Goal: Task Accomplishment & Management: Use online tool/utility

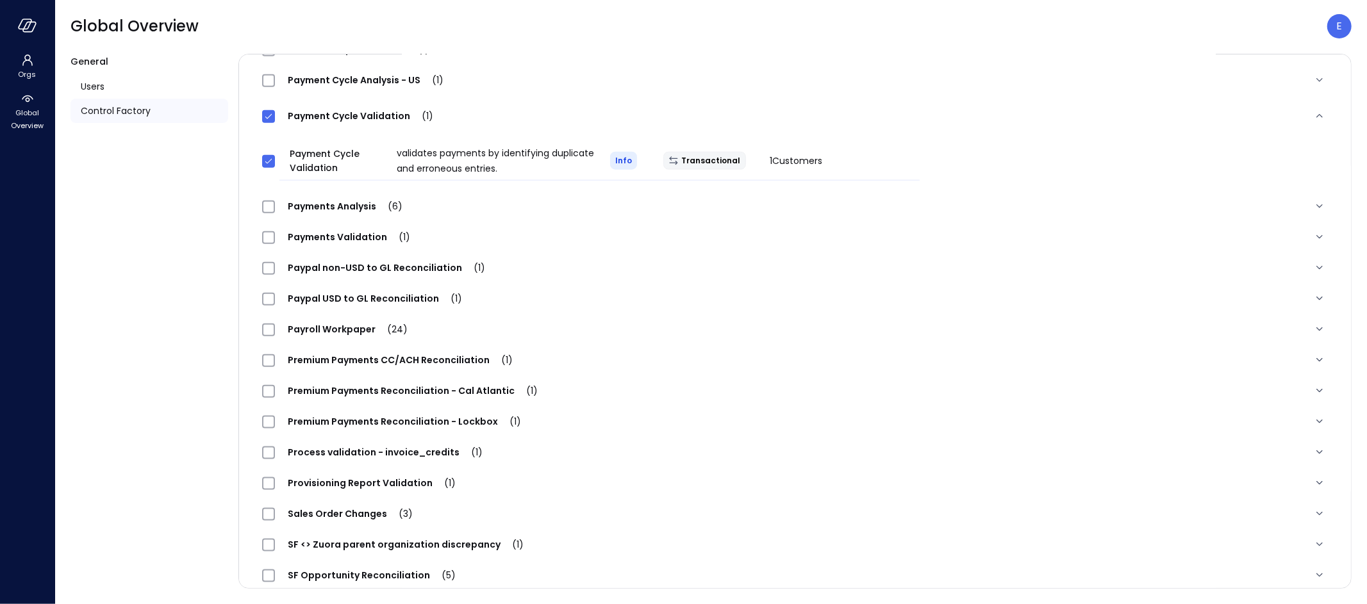
scroll to position [1193, 0]
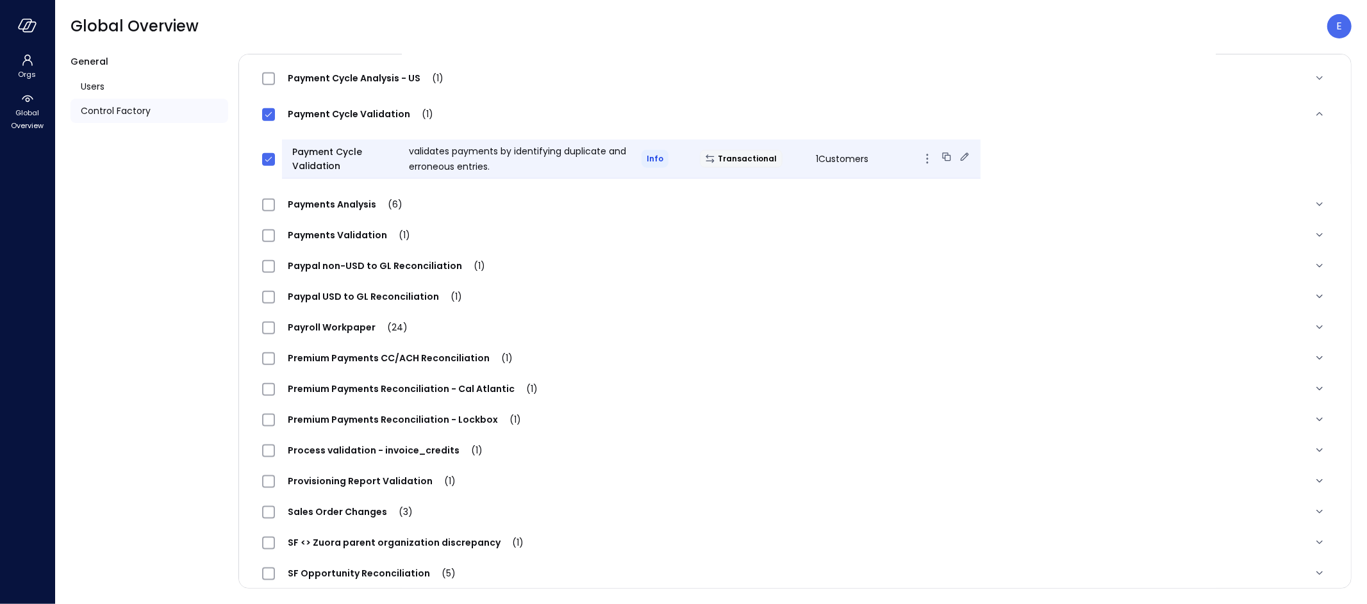
click at [958, 156] on icon at bounding box center [964, 157] width 13 height 13
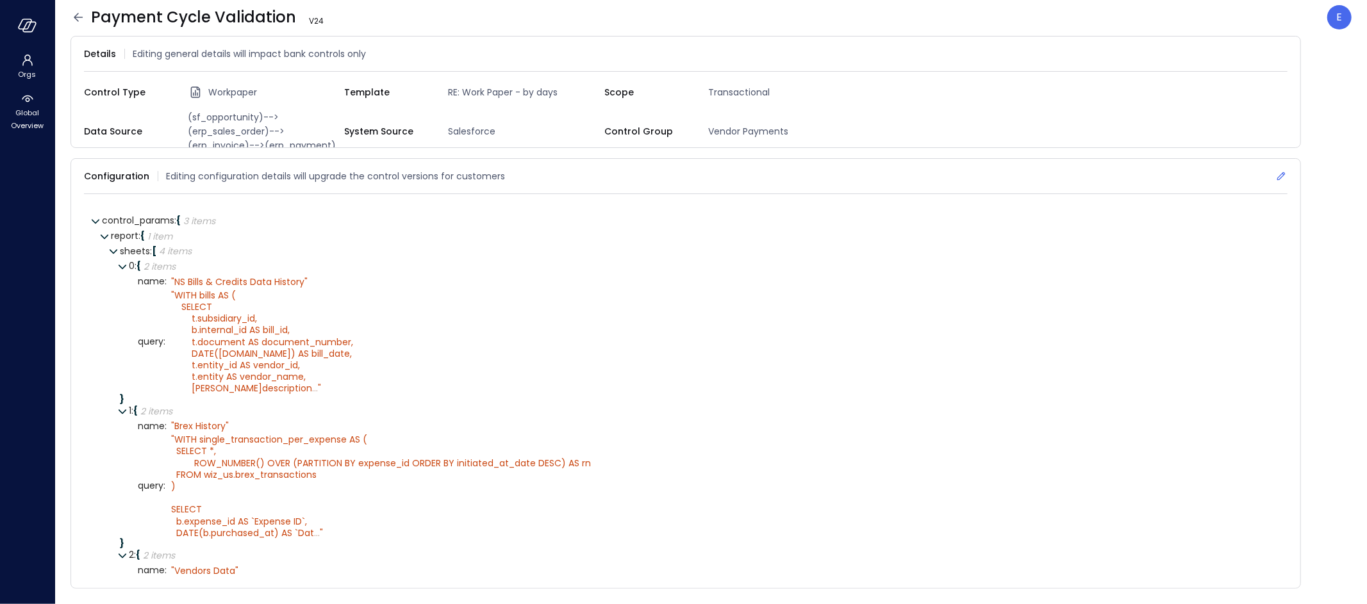
click at [1280, 172] on icon at bounding box center [1281, 176] width 8 height 8
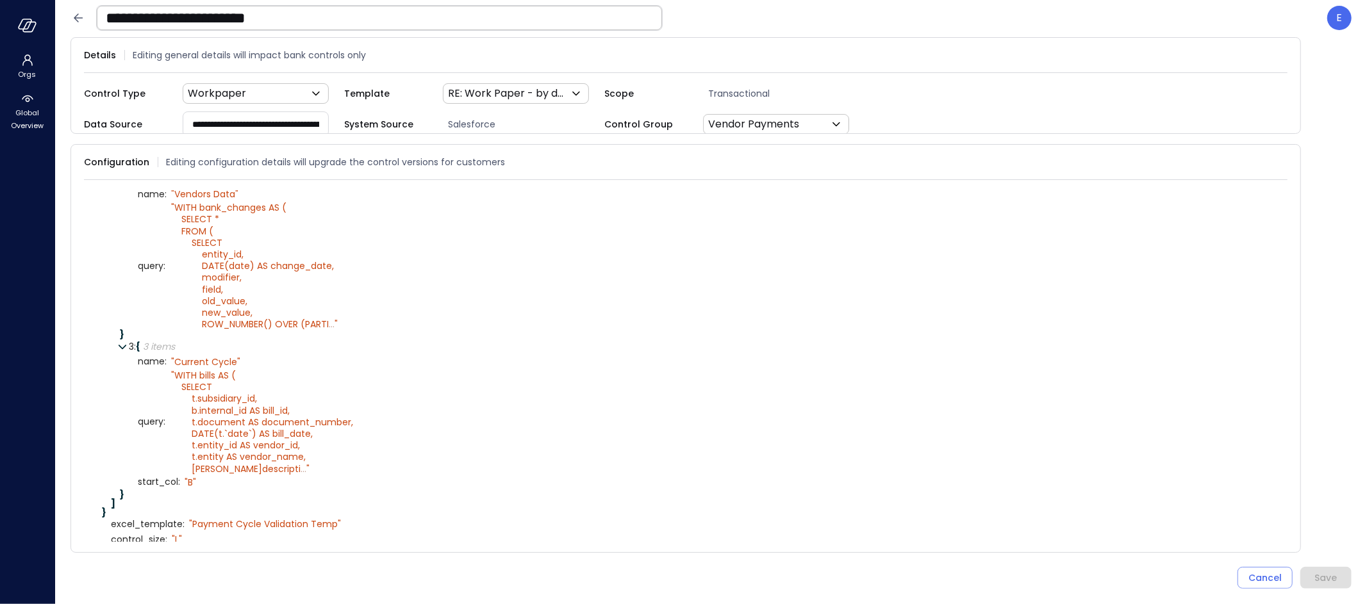
scroll to position [382, 0]
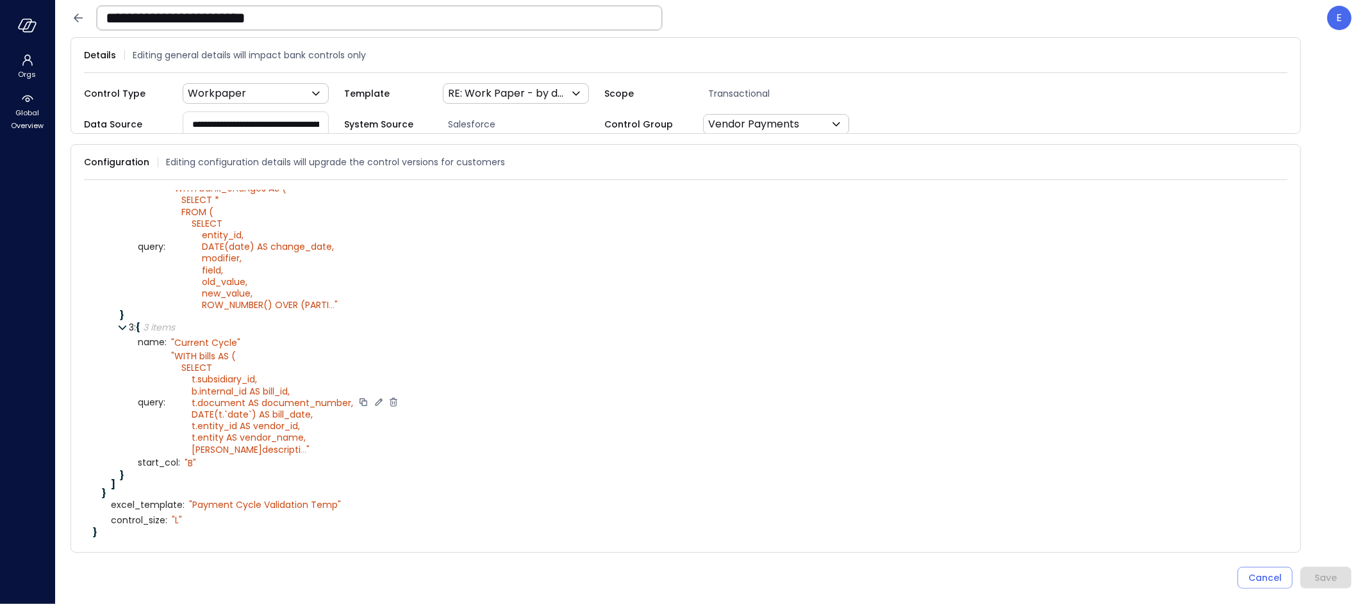
click at [375, 399] on icon at bounding box center [378, 402] width 7 height 7
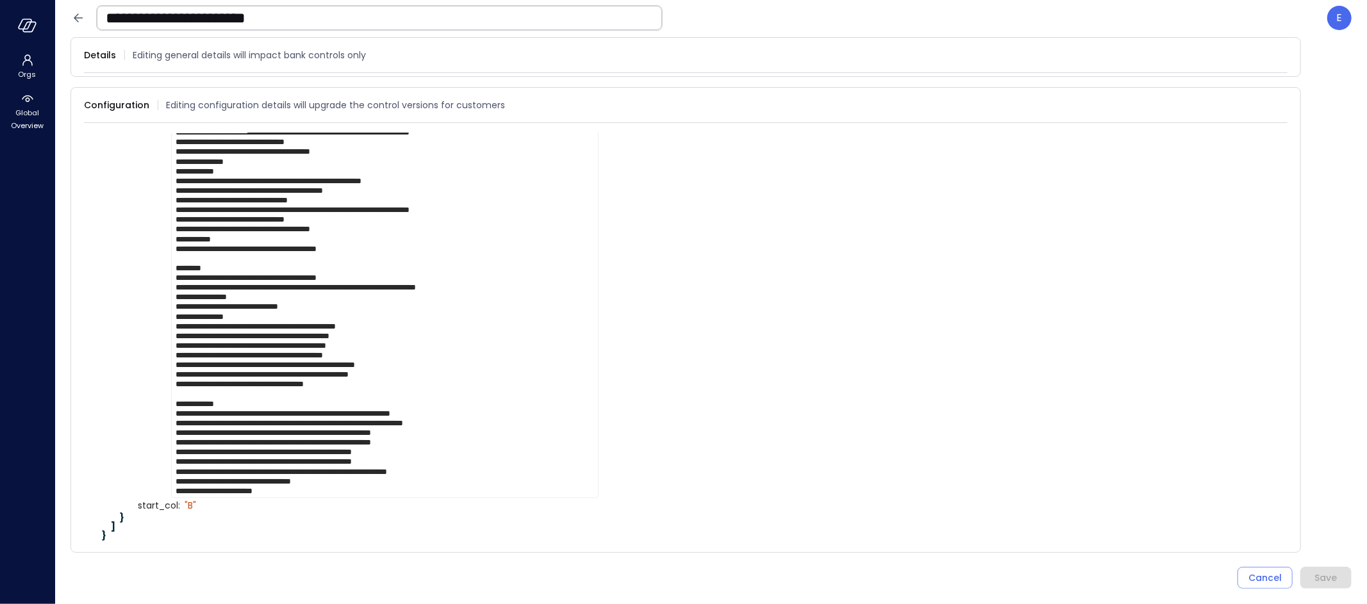
scroll to position [2235, 0]
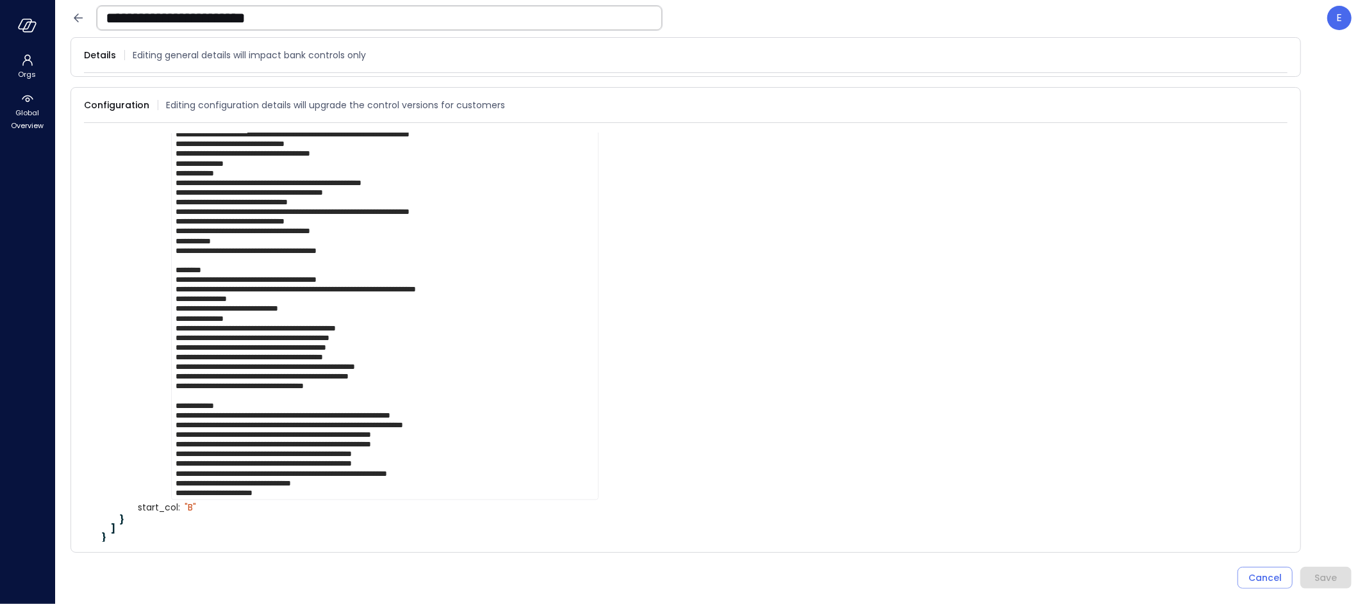
drag, startPoint x: 210, startPoint y: 316, endPoint x: 240, endPoint y: 333, distance: 35.0
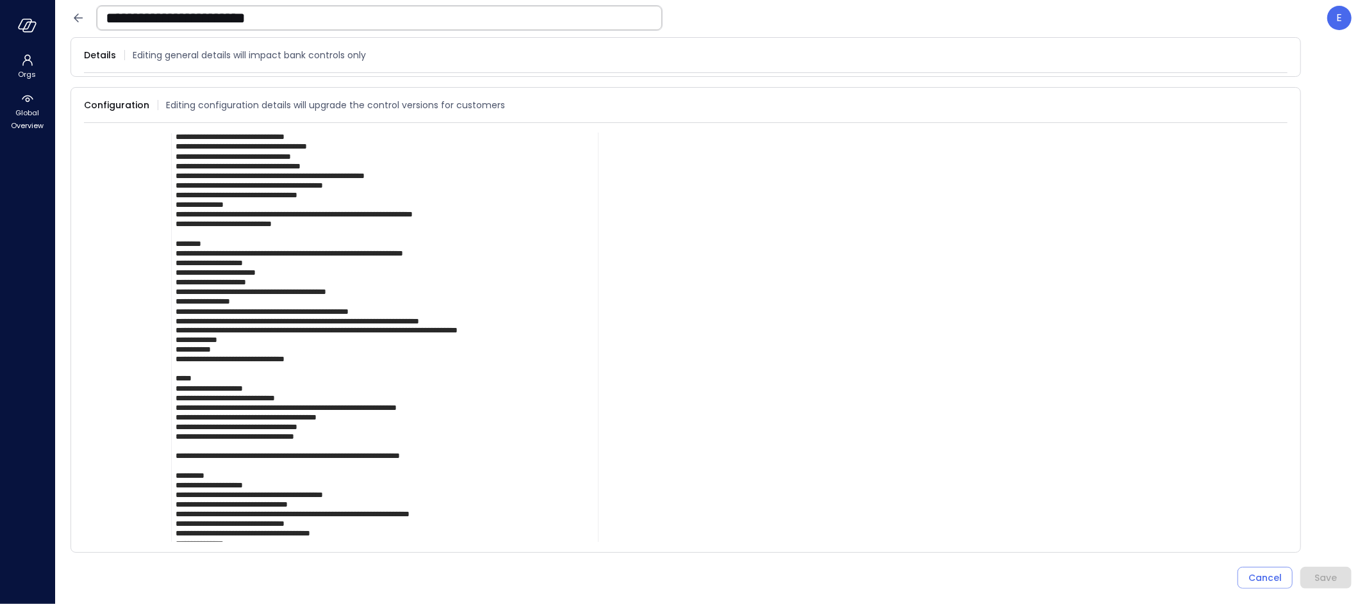
scroll to position [1853, 0]
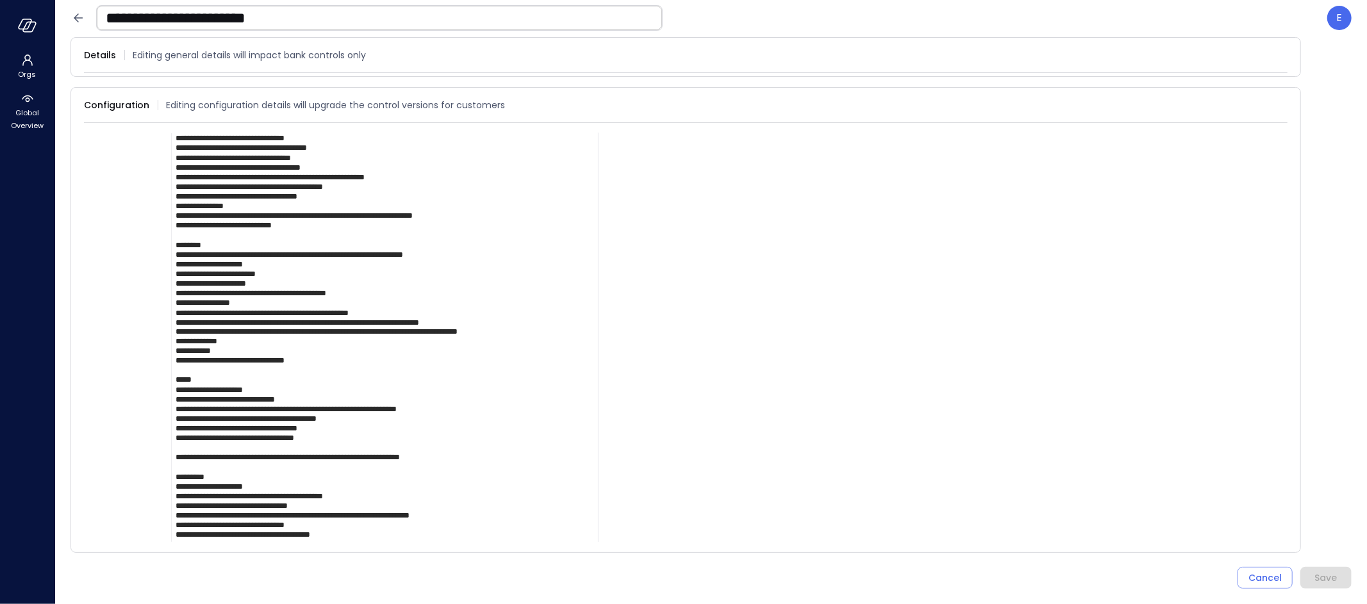
drag, startPoint x: 210, startPoint y: 204, endPoint x: 243, endPoint y: 250, distance: 56.0
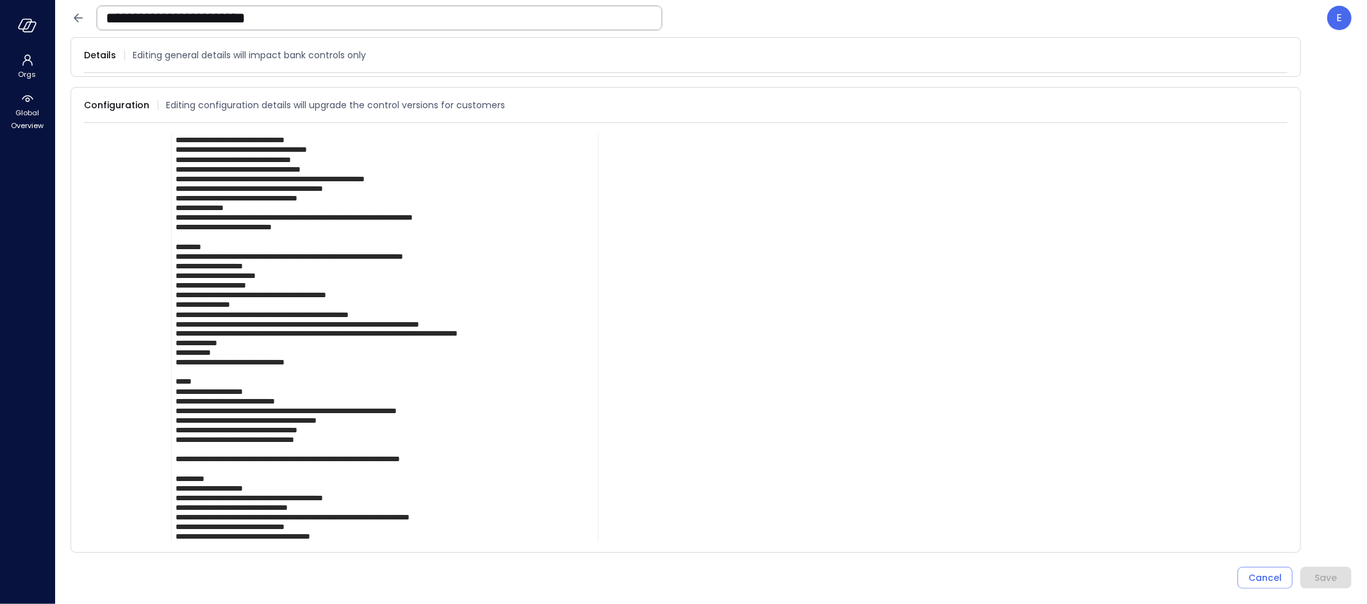
drag, startPoint x: 188, startPoint y: 207, endPoint x: 254, endPoint y: 253, distance: 80.2
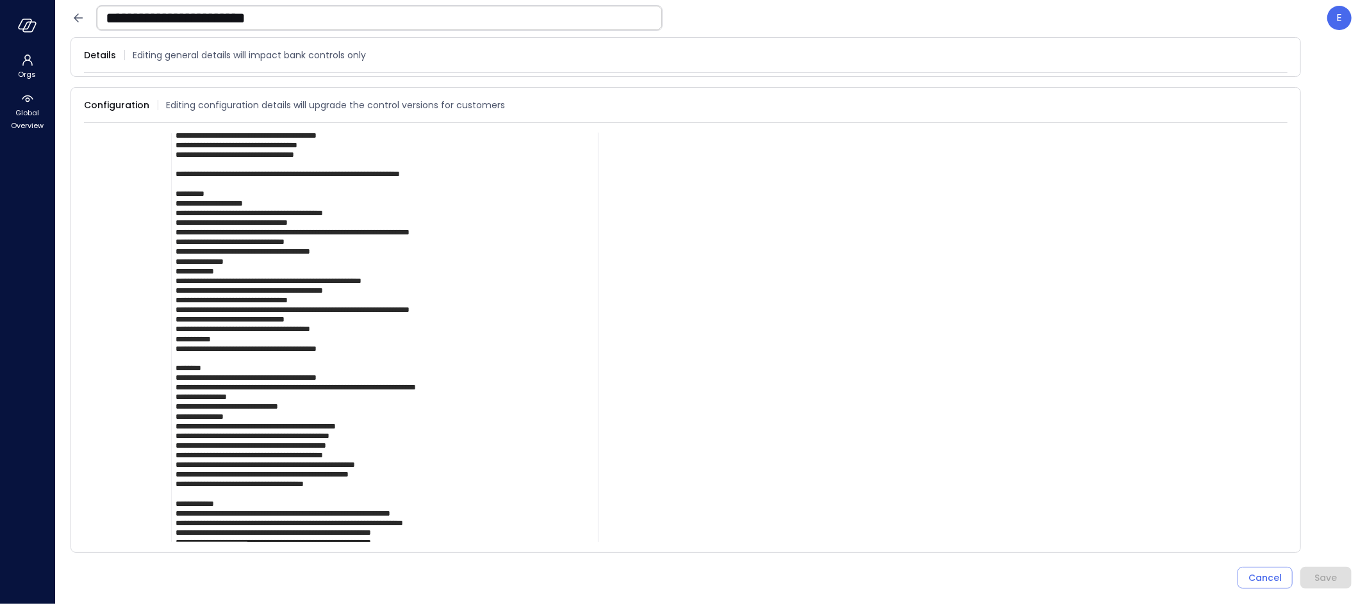
scroll to position [2152, 0]
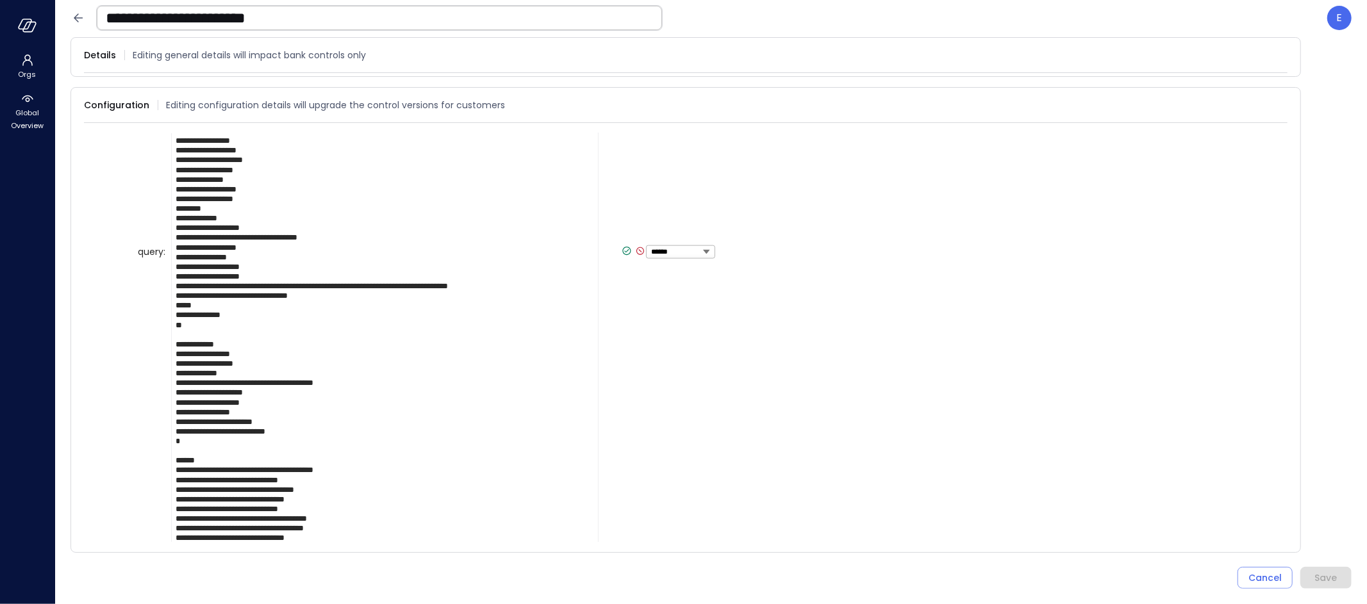
scroll to position [1450, 0]
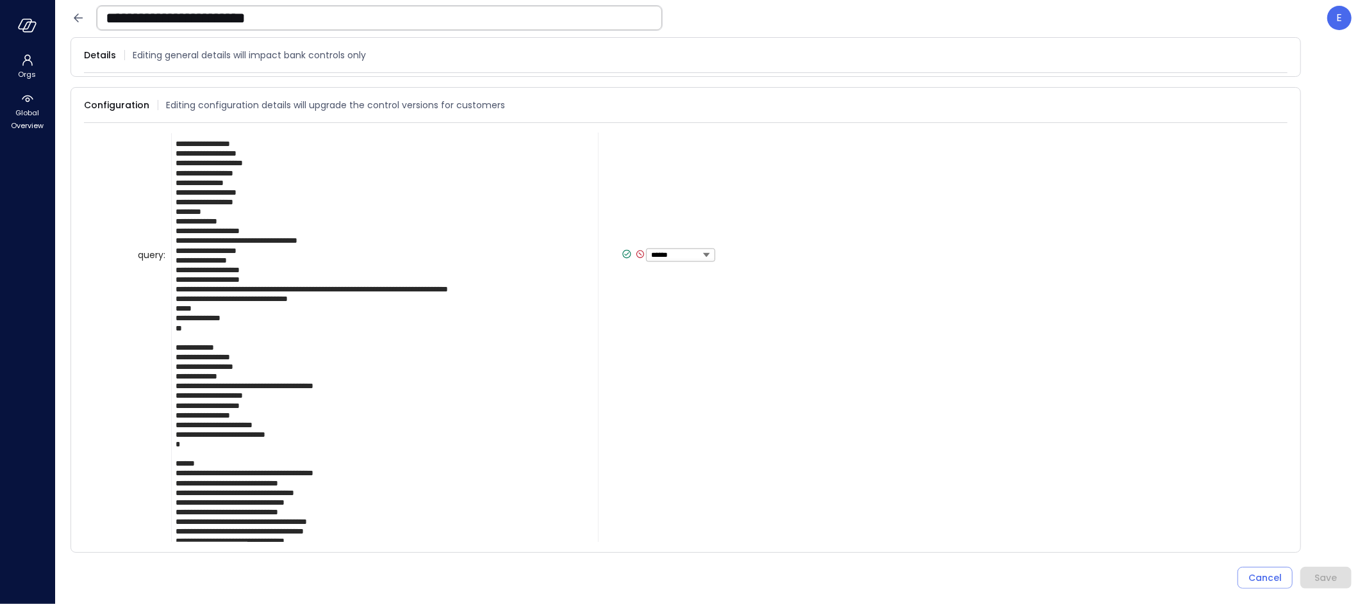
type textarea "**********"
click at [621, 253] on icon at bounding box center [627, 255] width 12 height 12
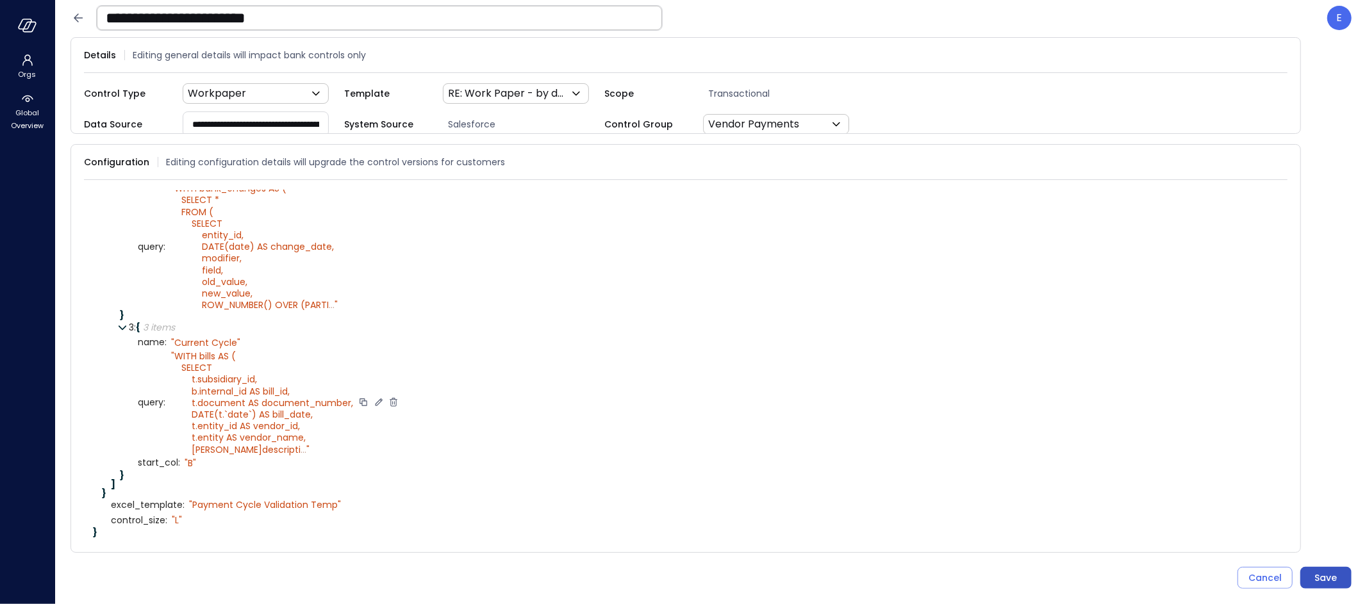
click at [1339, 580] on button "Save" at bounding box center [1325, 578] width 51 height 22
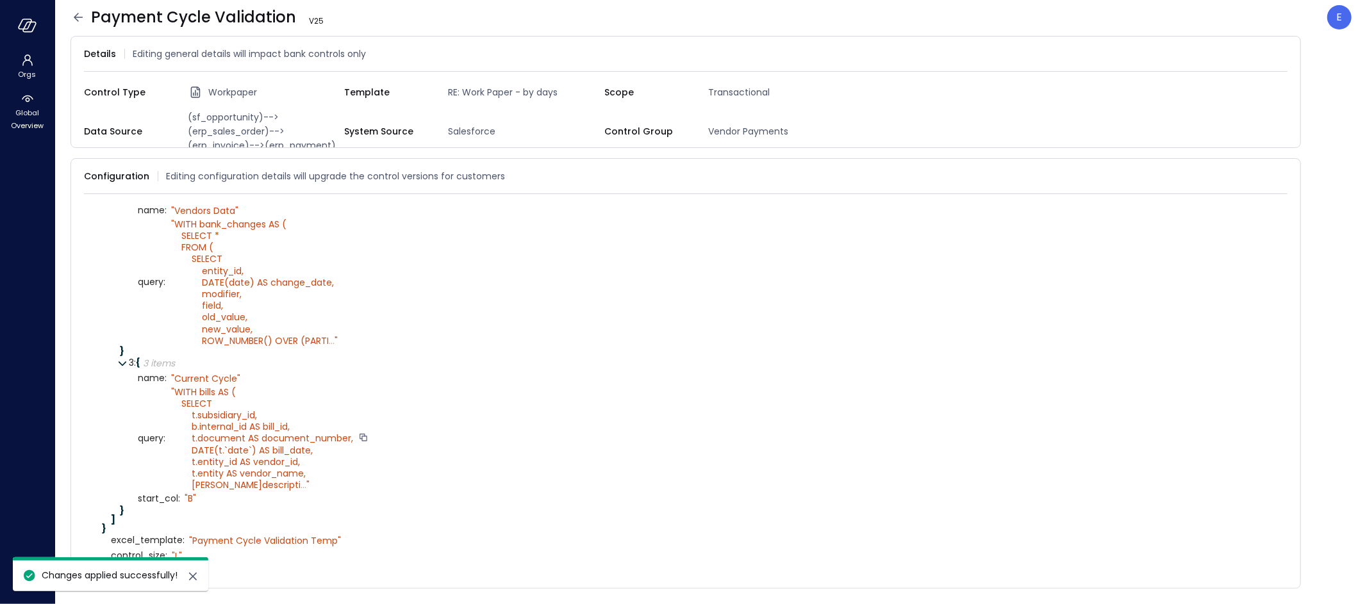
click at [79, 16] on icon at bounding box center [77, 17] width 15 height 15
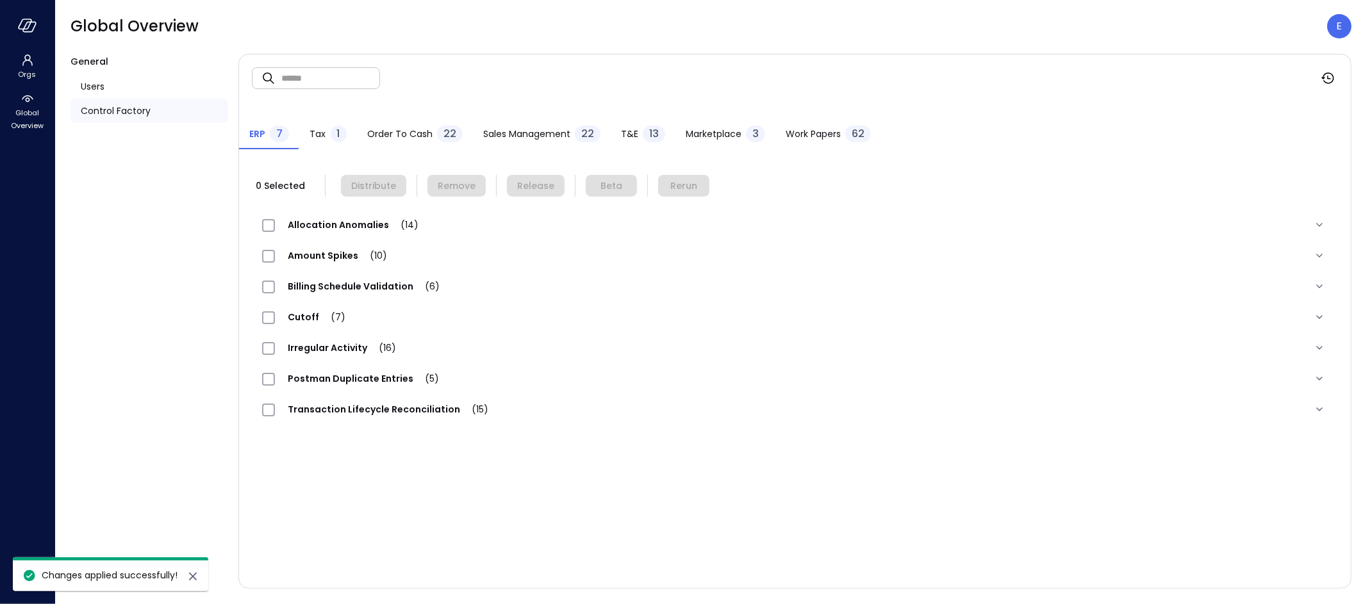
click at [796, 138] on span "Work Papers" at bounding box center [813, 134] width 55 height 14
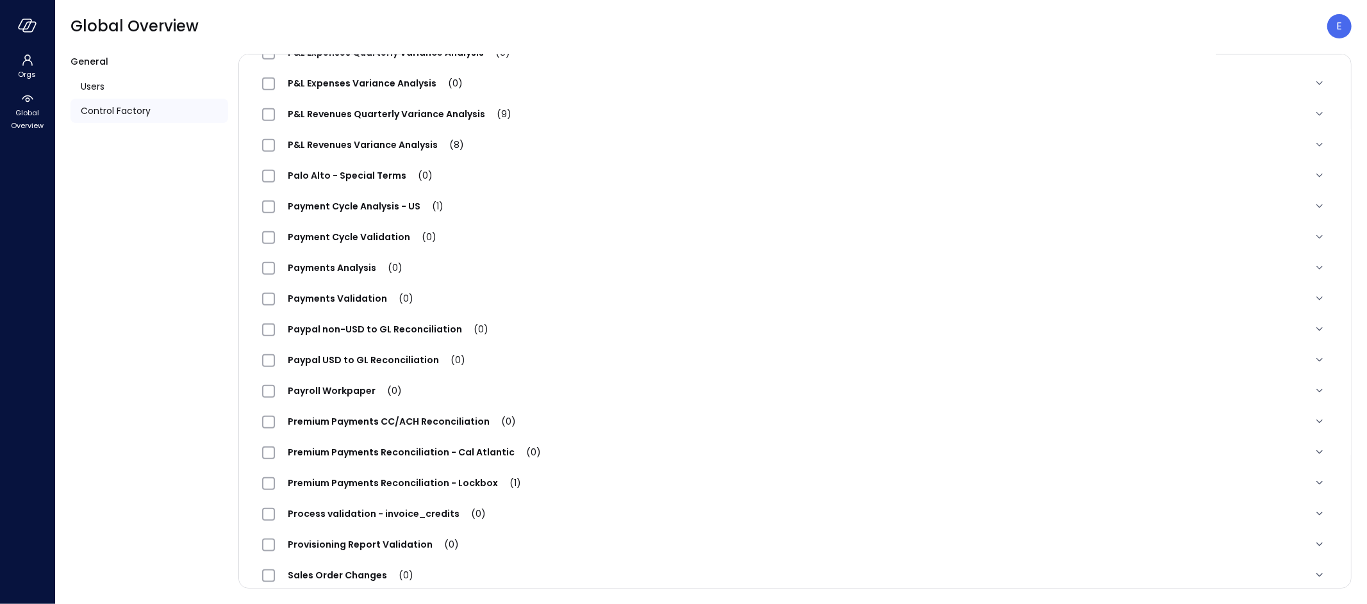
scroll to position [1067, 0]
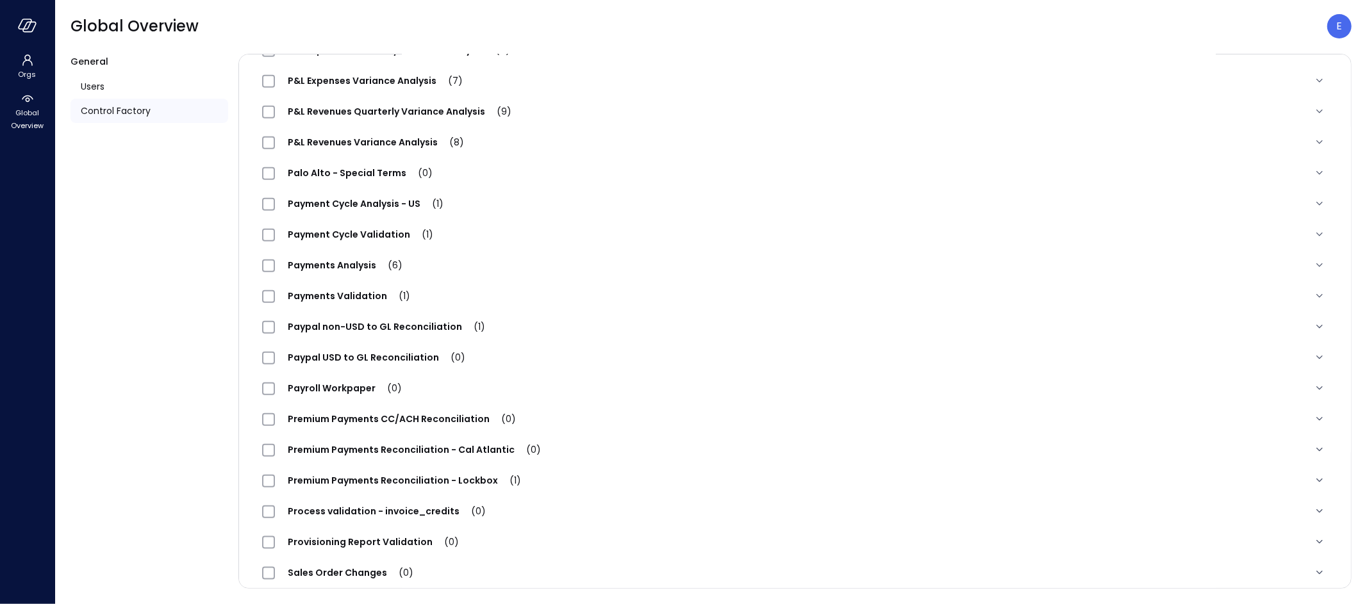
click at [358, 227] on div "Payment Cycle Validation (1)" at bounding box center [354, 234] width 184 height 15
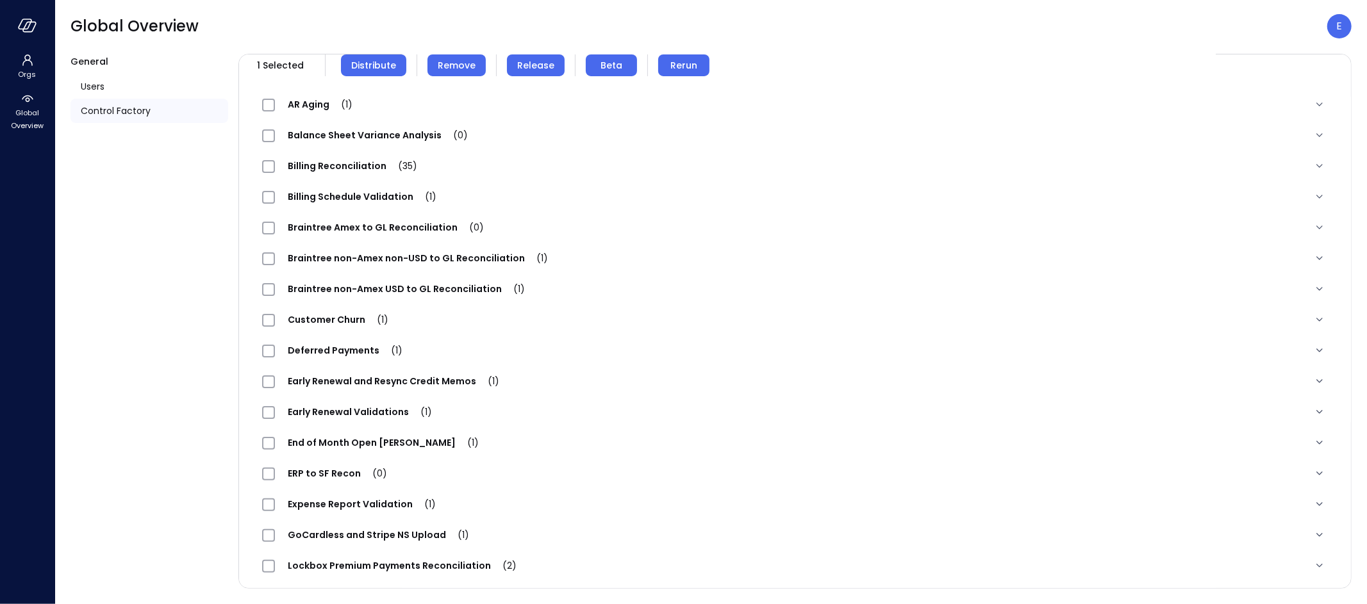
scroll to position [0, 0]
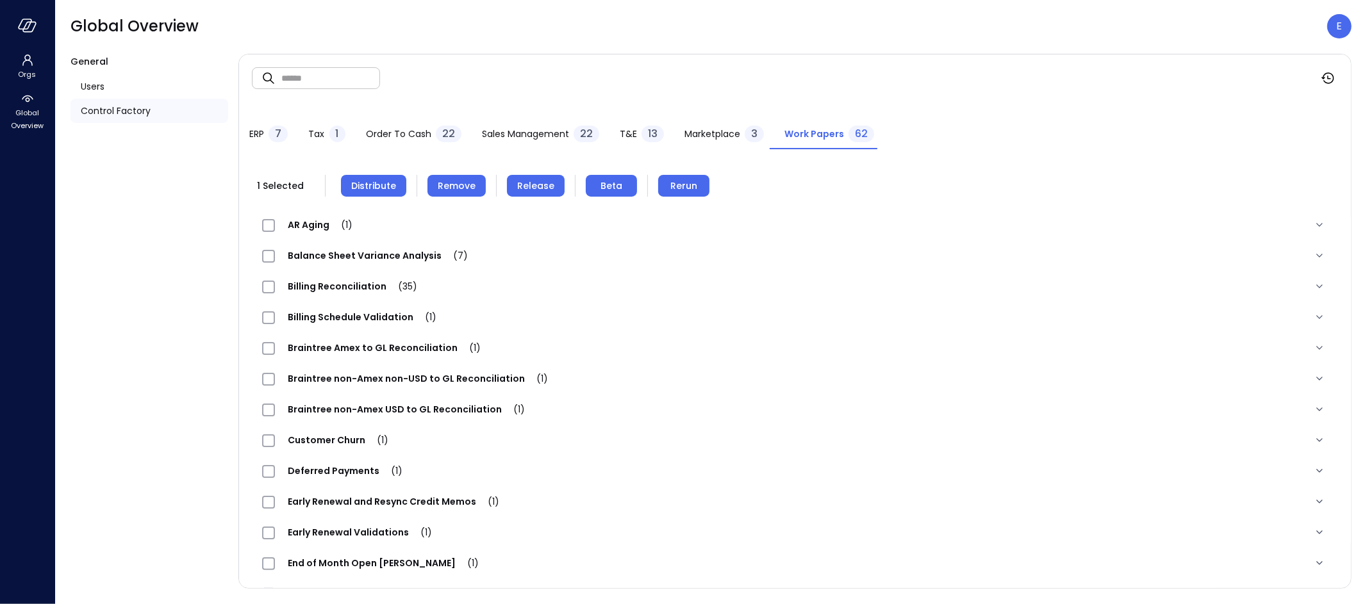
click at [463, 179] on span "Remove" at bounding box center [457, 186] width 38 height 14
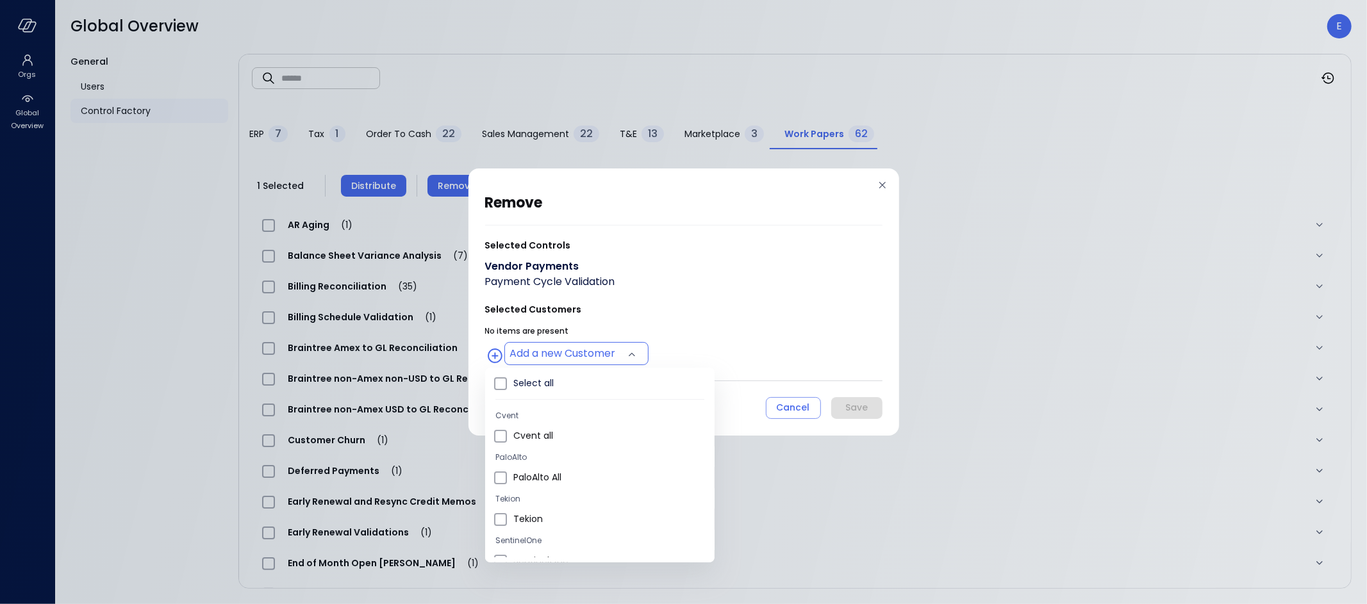
click at [612, 354] on body "Orgs Global Overview Global Overview E General Users Control Factory ​ ​ ERP 7 …" at bounding box center [683, 302] width 1367 height 604
click at [572, 386] on span "Select all" at bounding box center [608, 383] width 191 height 13
type input "**********"
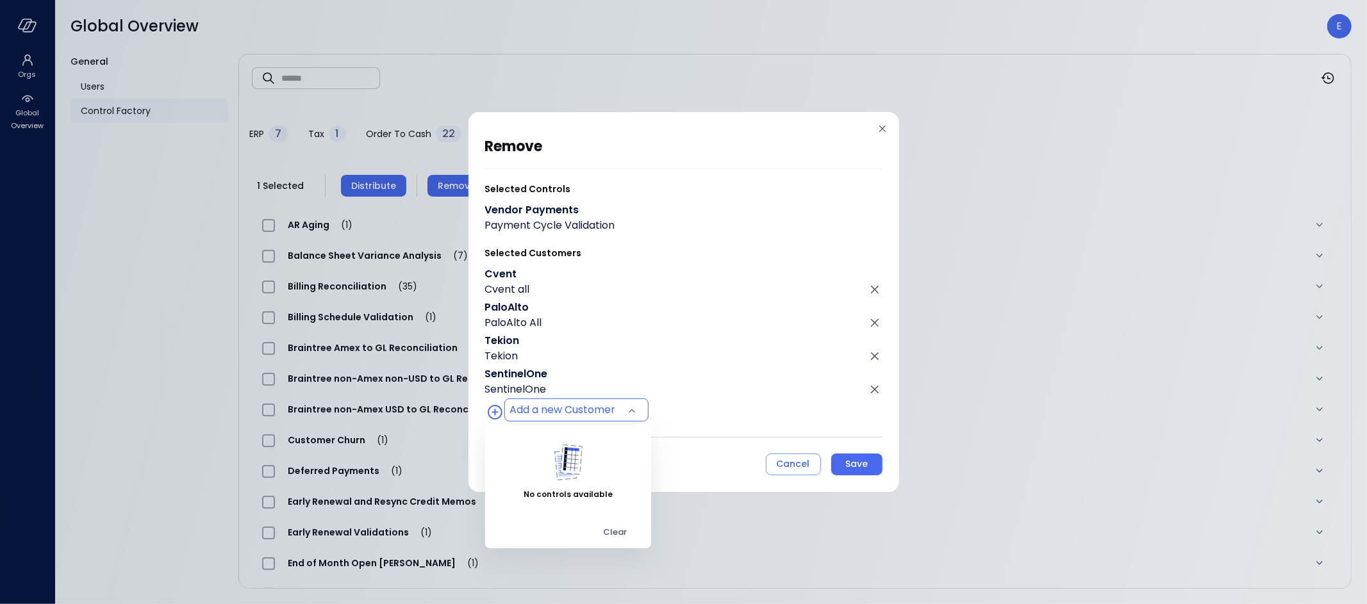
click at [863, 461] on div at bounding box center [683, 302] width 1367 height 604
click at [862, 464] on div "Save" at bounding box center [856, 464] width 22 height 16
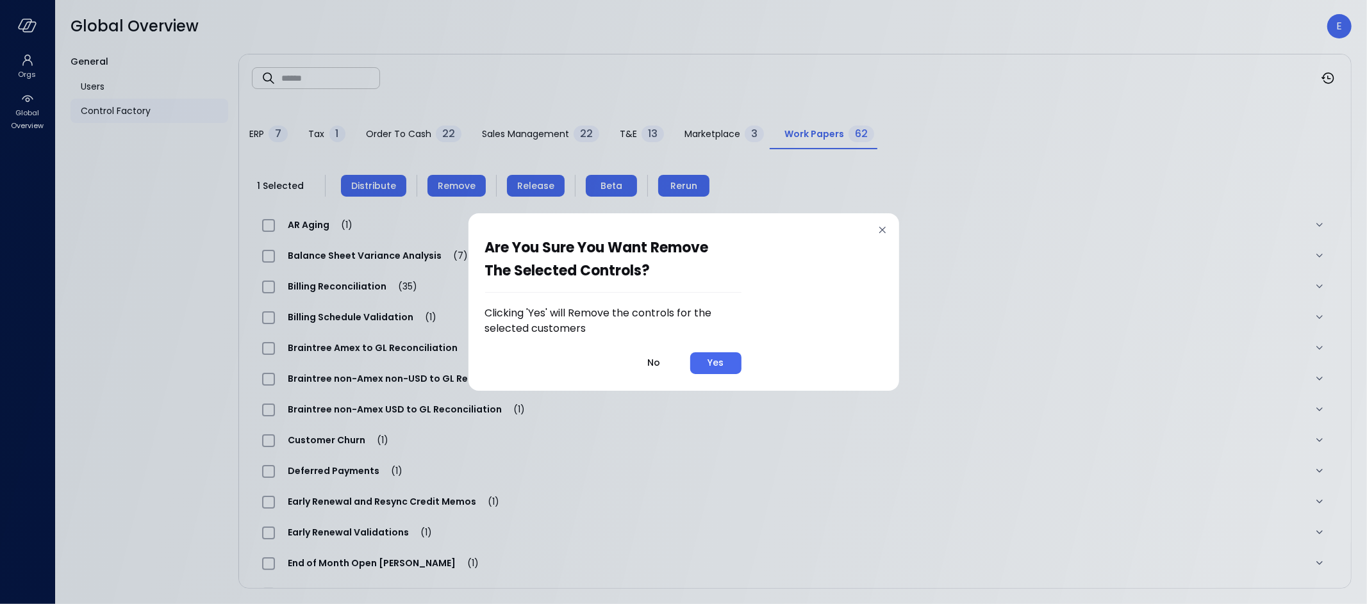
click at [711, 368] on div "Yes" at bounding box center [716, 363] width 16 height 16
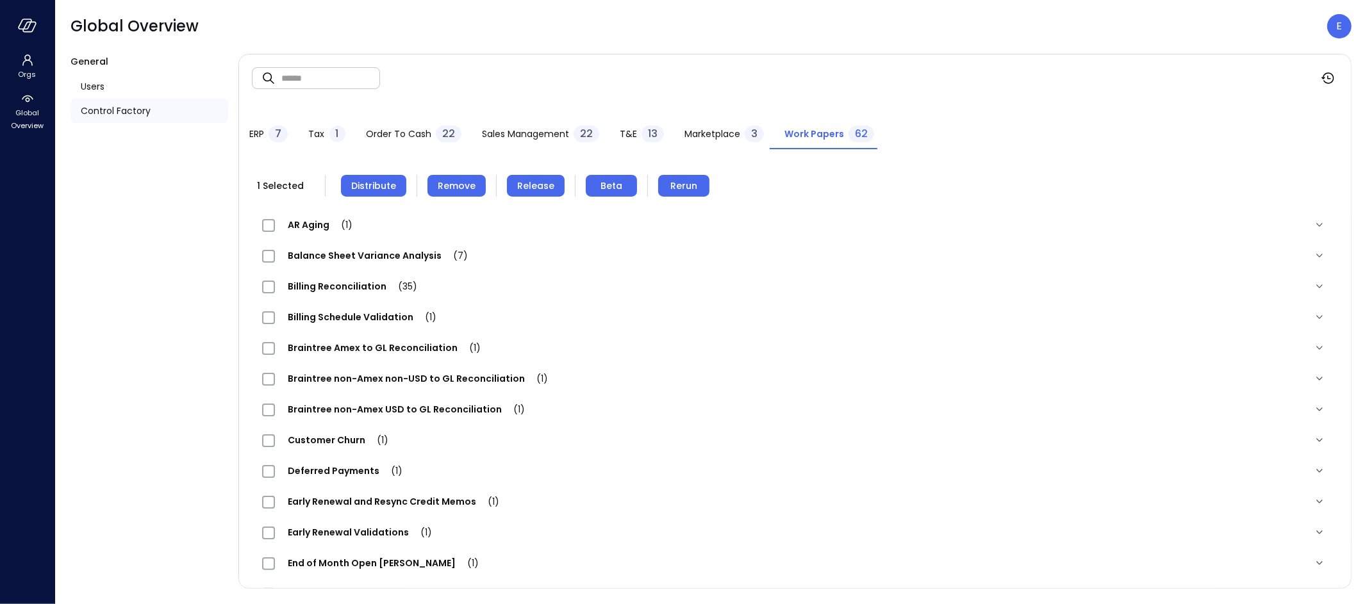
click at [383, 182] on span "Distribute" at bounding box center [373, 186] width 45 height 14
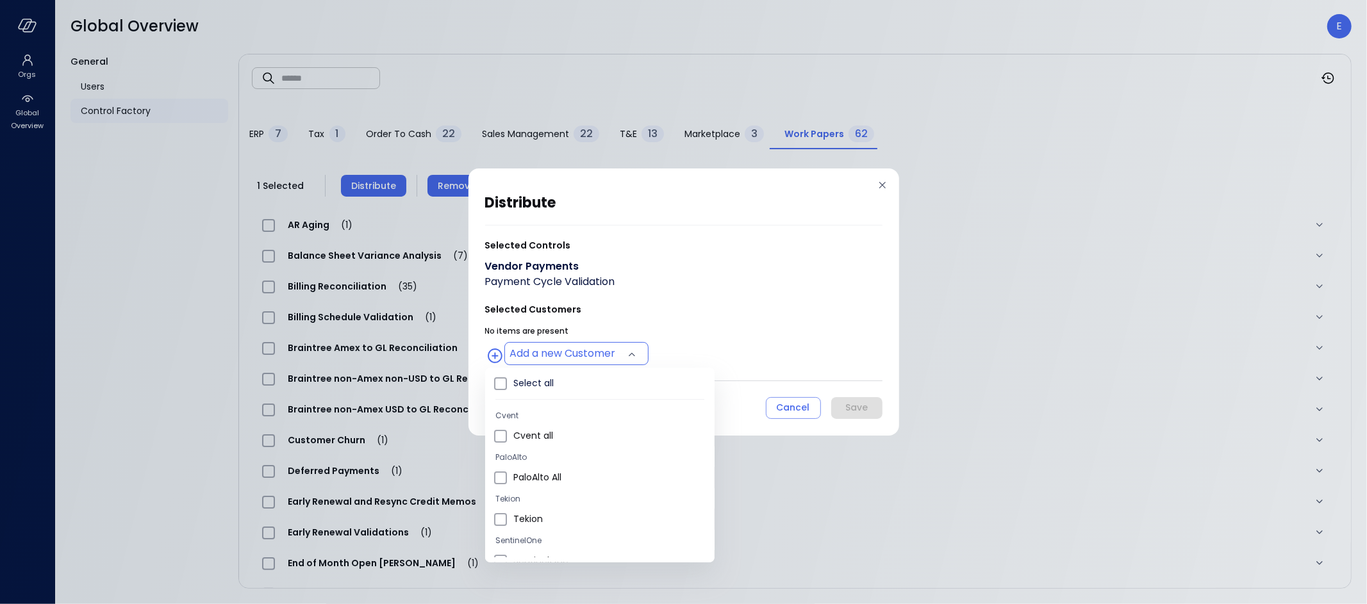
click at [613, 347] on body "Orgs Global Overview Global Overview E General Users Control Factory ​ ​ ERP 7 …" at bounding box center [683, 302] width 1367 height 604
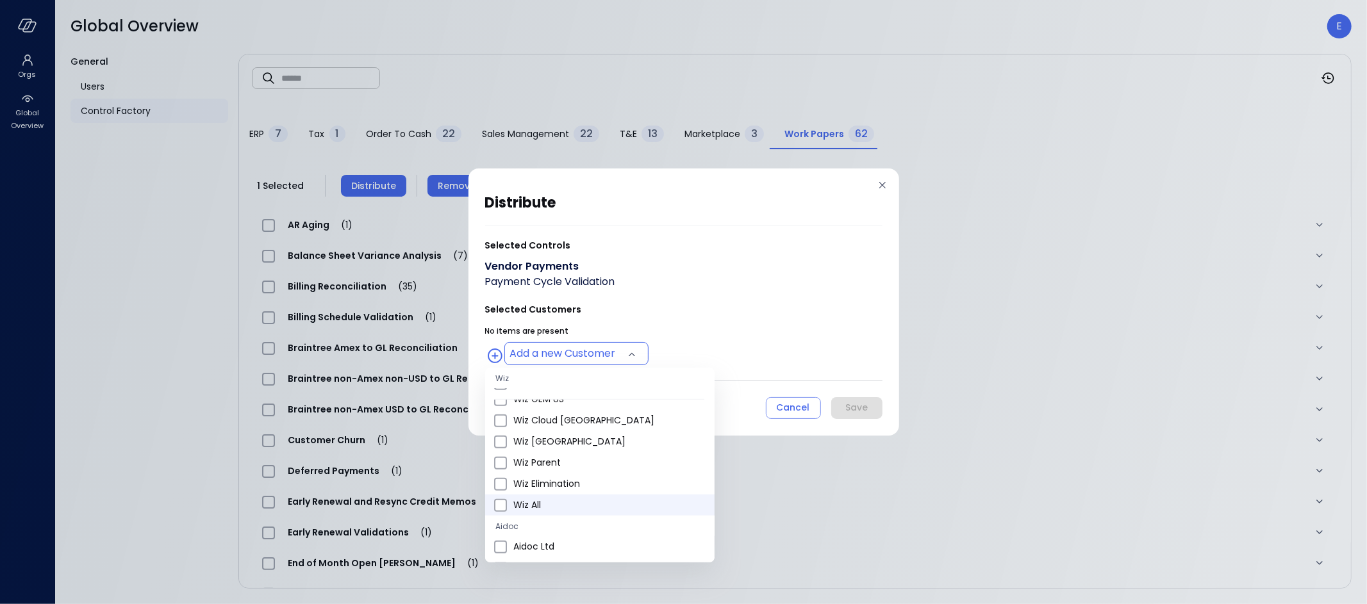
click at [535, 502] on span "Wiz All" at bounding box center [608, 505] width 191 height 13
type input "**********"
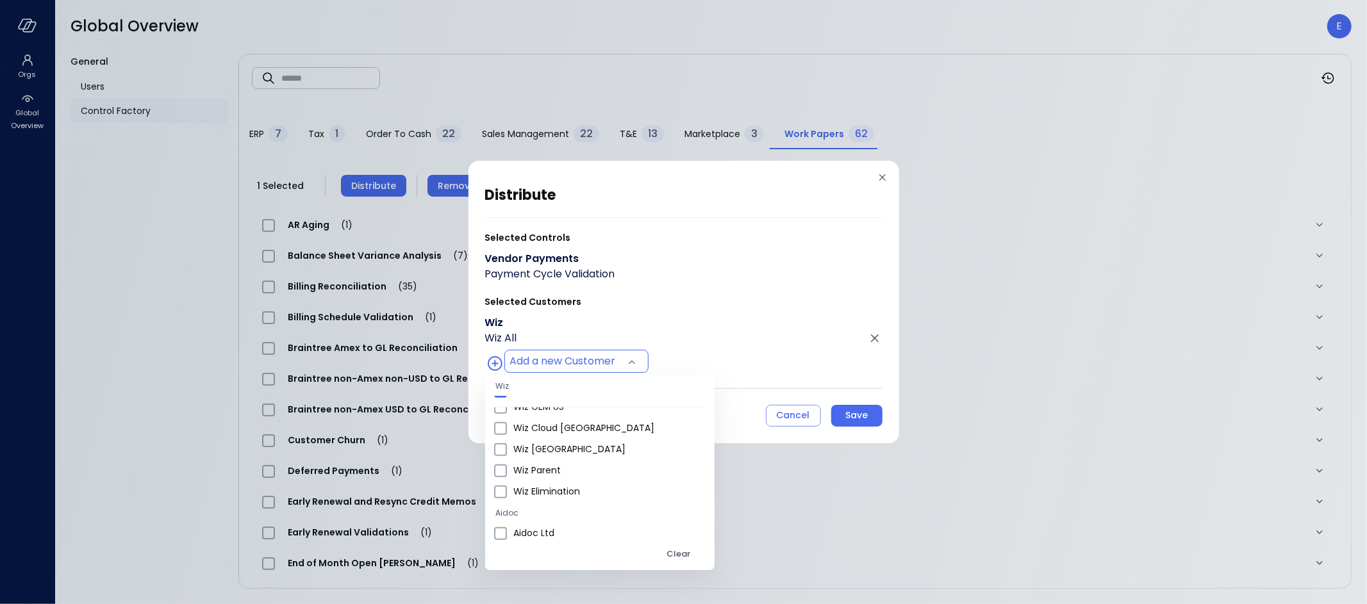
click at [859, 415] on div at bounding box center [683, 302] width 1367 height 604
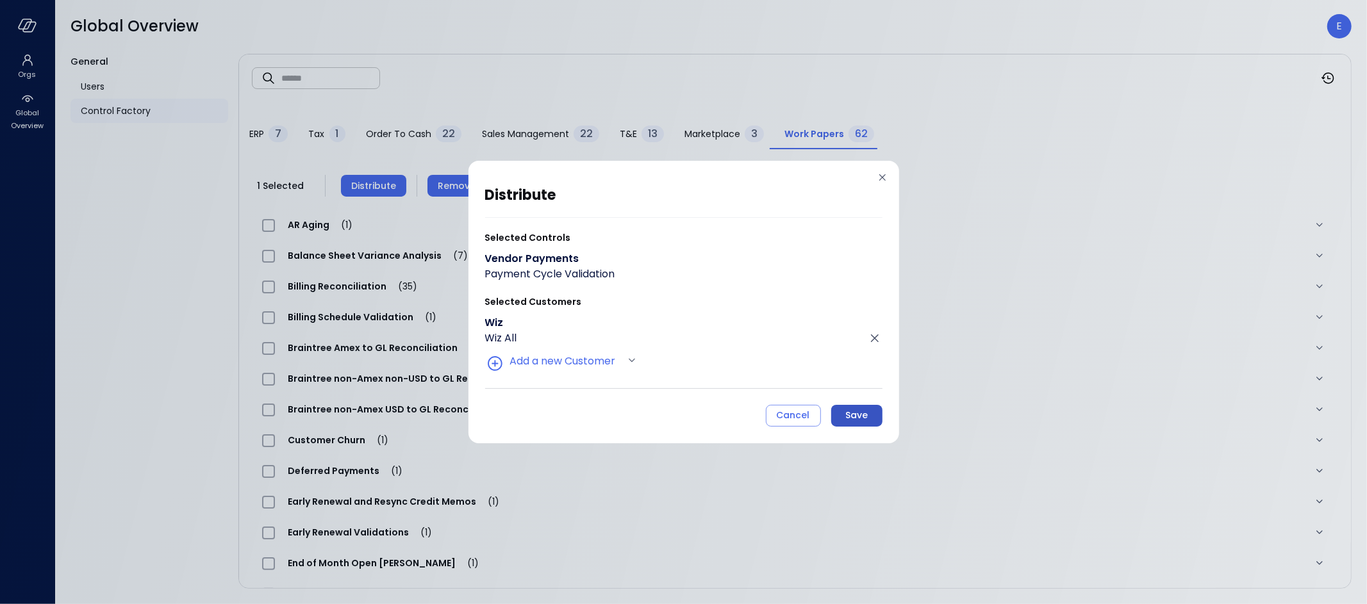
click at [850, 419] on div "Save" at bounding box center [856, 416] width 22 height 16
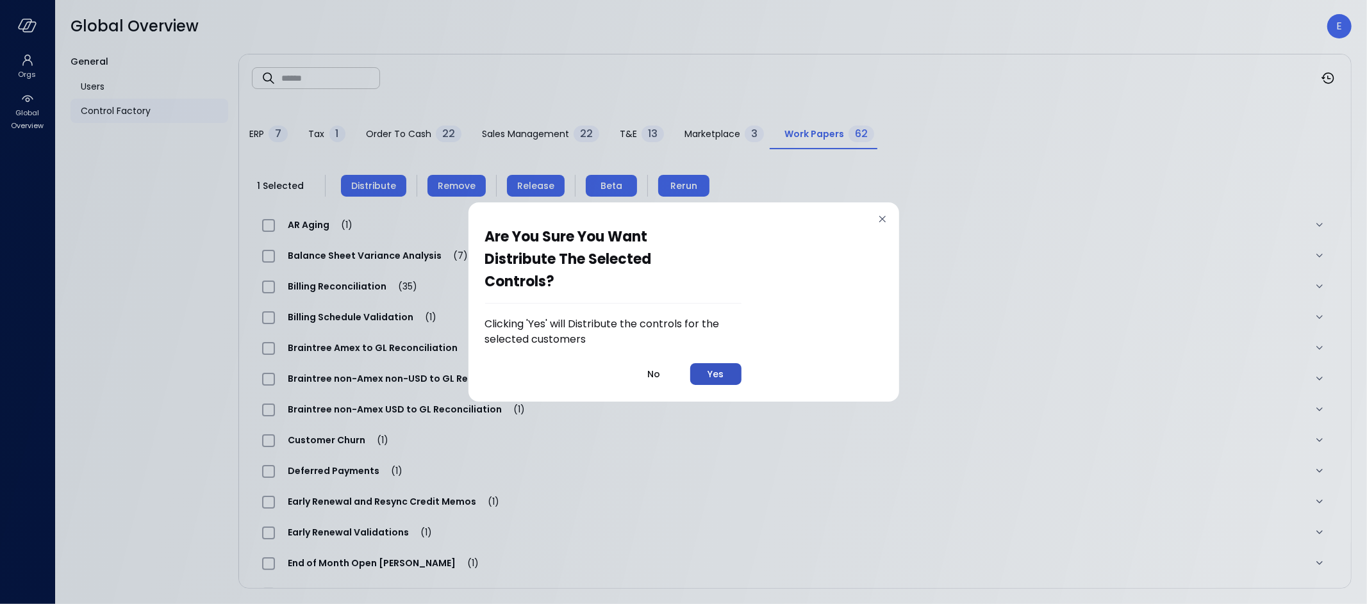
click at [711, 376] on div "Yes" at bounding box center [716, 375] width 16 height 16
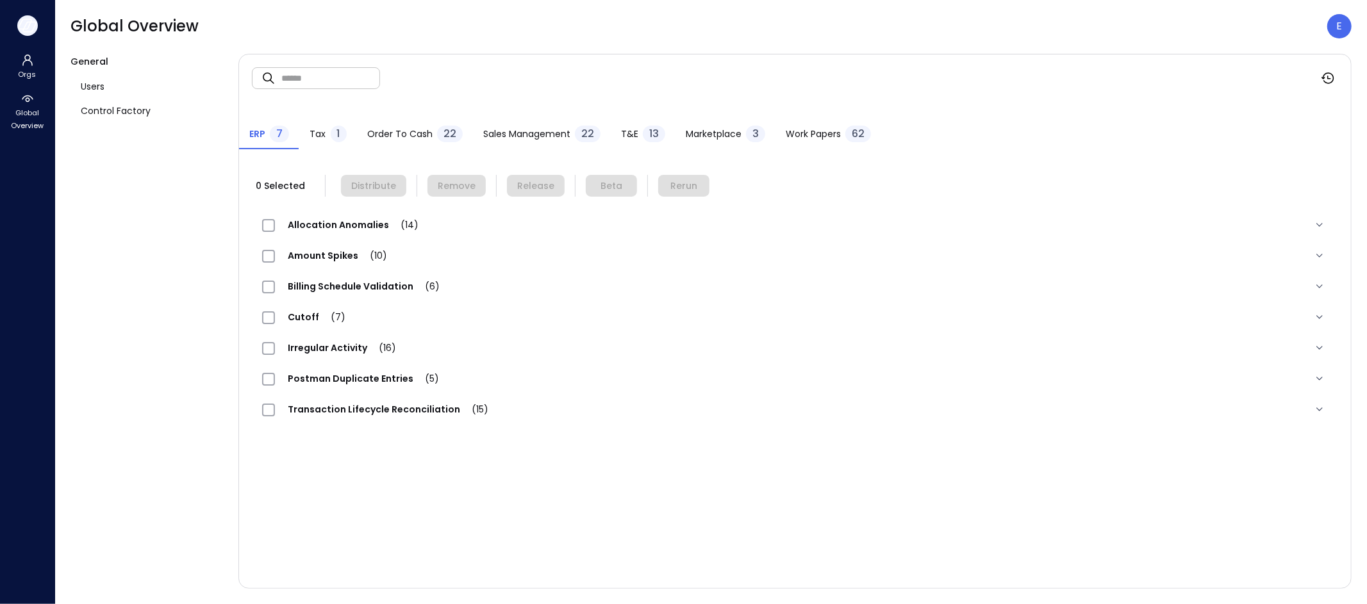
click at [29, 29] on icon "button" at bounding box center [27, 26] width 19 height 14
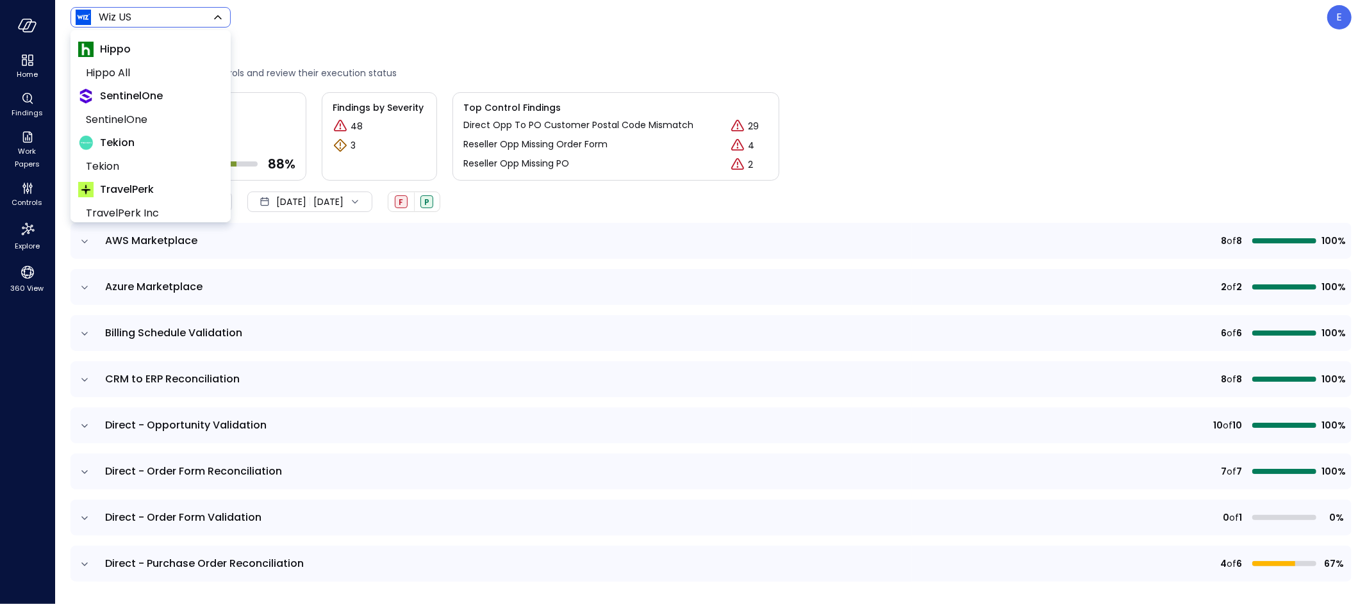
click at [115, 17] on body "Home Findings Work Papers Controls Explore 360 View Wiz US ****** ​ E Controls …" at bounding box center [683, 302] width 1367 height 604
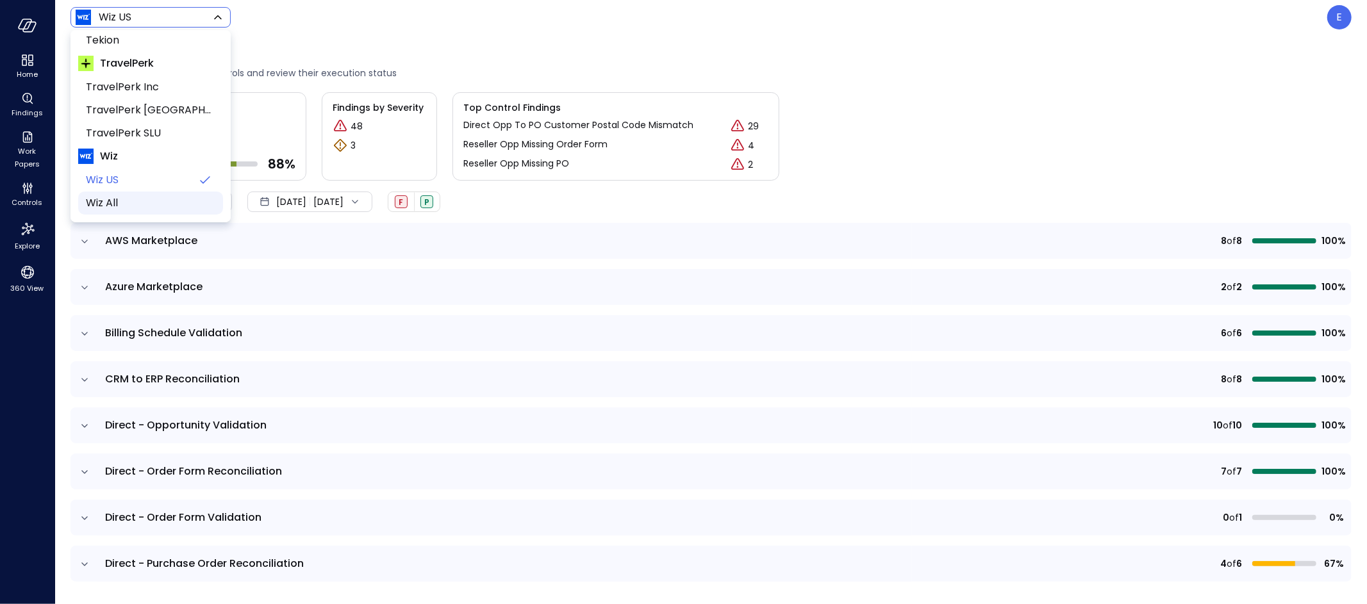
click at [142, 206] on span "Wiz All" at bounding box center [149, 202] width 127 height 15
type input "*******"
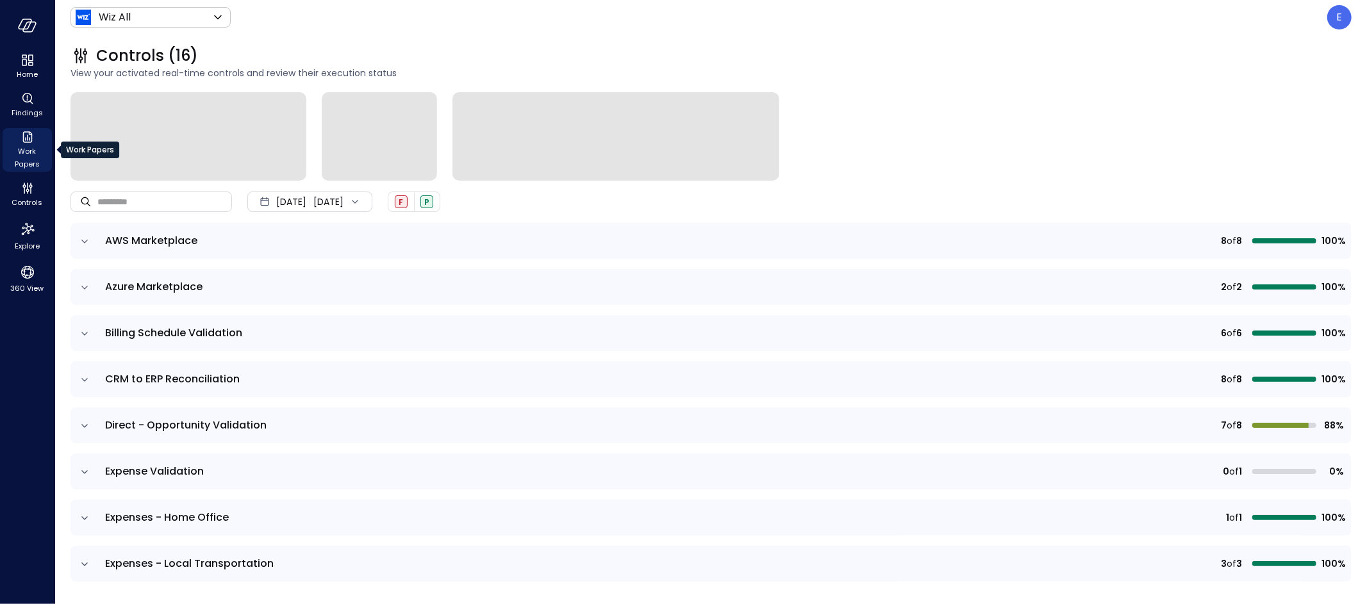
click at [28, 145] on span "Work Papers" at bounding box center [27, 158] width 39 height 26
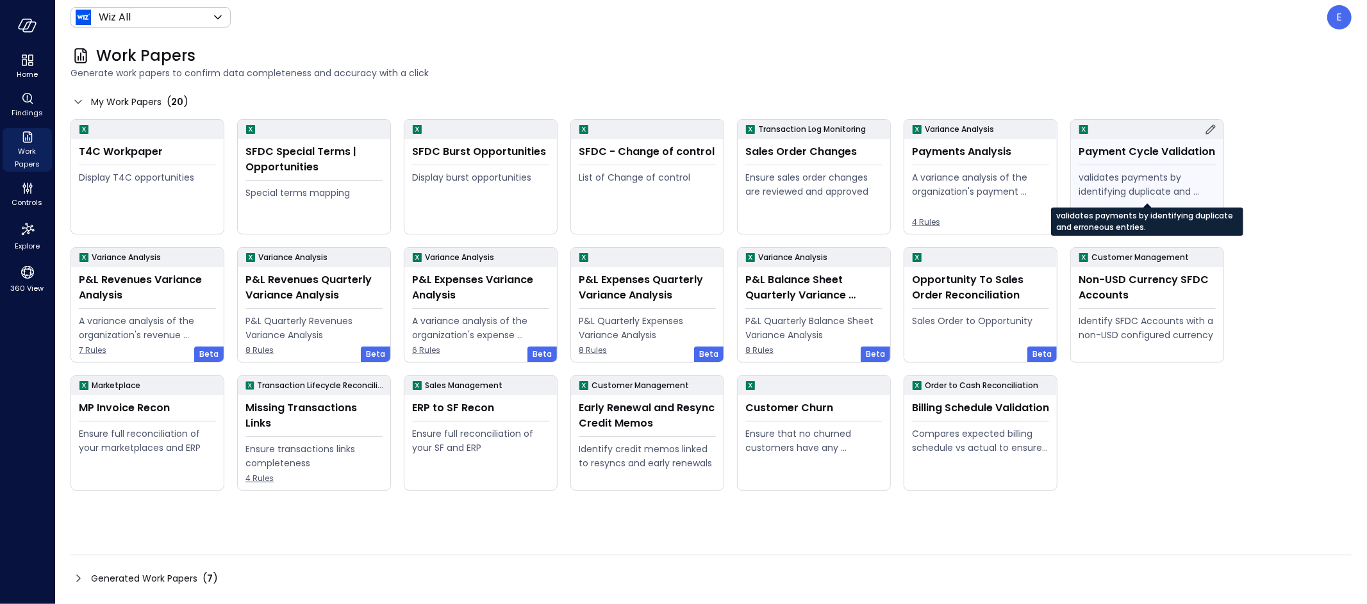
click at [1119, 188] on div "validates payments by identifying duplicate and erroneous entries." at bounding box center [1147, 184] width 137 height 28
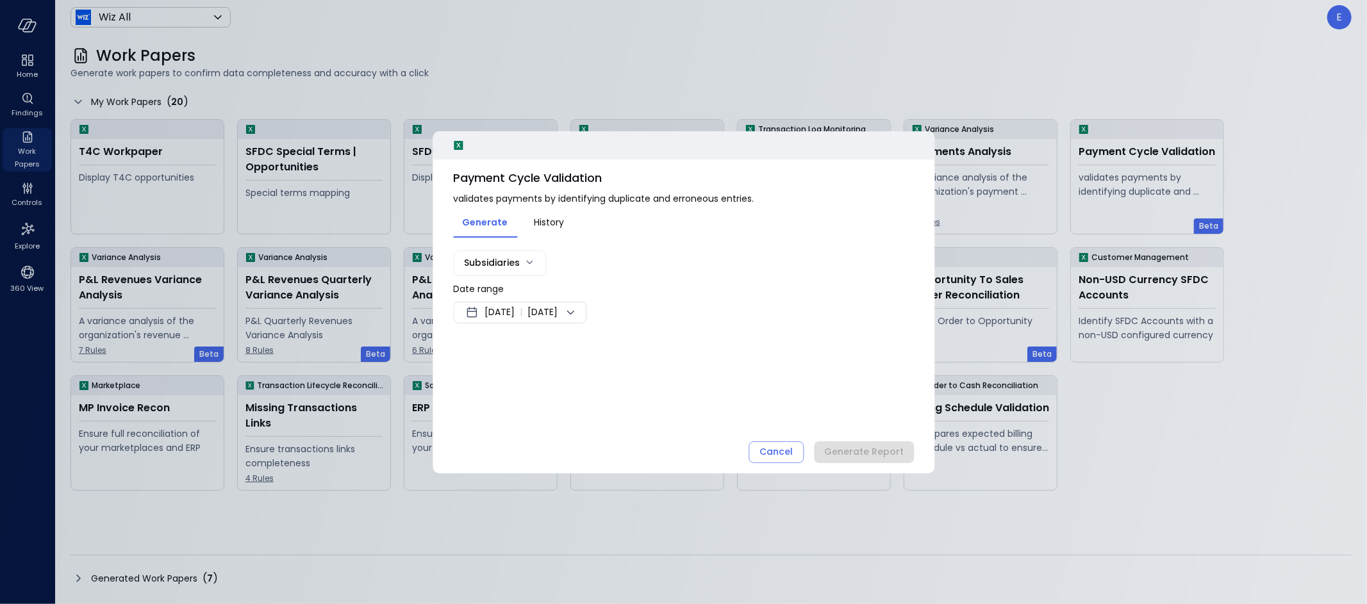
click at [515, 310] on span "Sep 27, 2025" at bounding box center [500, 312] width 30 height 15
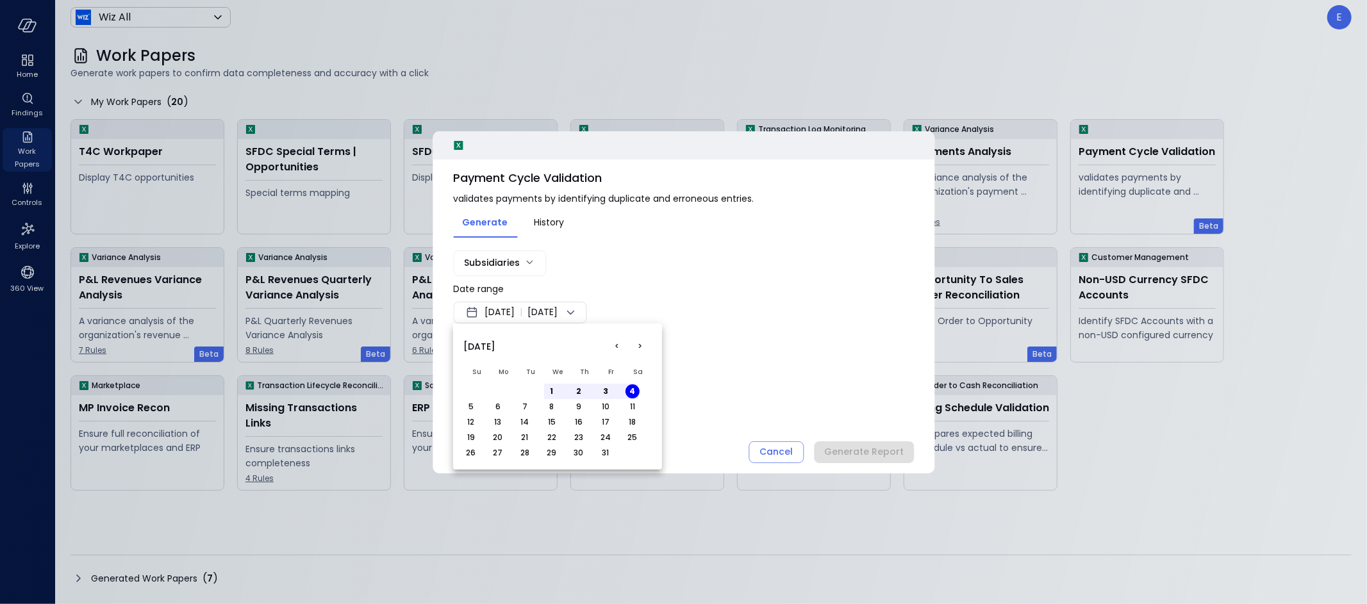
click at [618, 345] on button "<" at bounding box center [617, 346] width 23 height 23
click at [497, 390] on button "1" at bounding box center [498, 392] width 14 height 14
click at [681, 290] on div at bounding box center [683, 302] width 1367 height 604
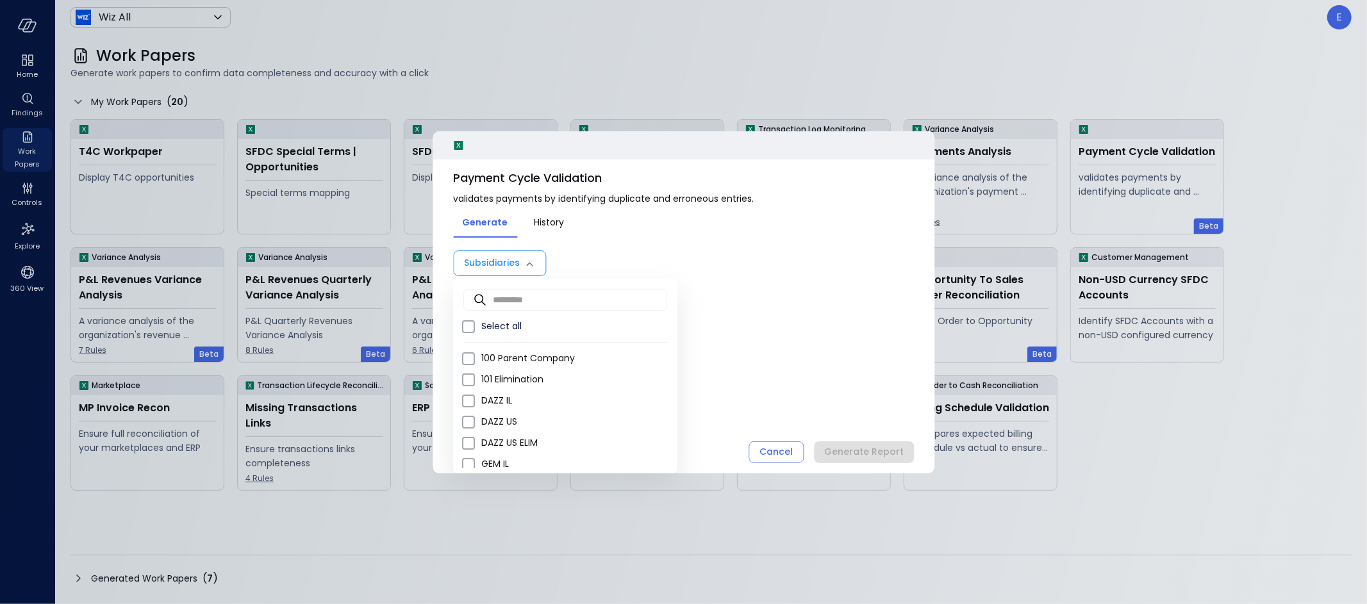
click at [513, 261] on body "Home Findings Work Papers Controls Explore 360 View Wiz All ******* ​ E Work Pa…" at bounding box center [683, 302] width 1367 height 604
click at [509, 398] on span "DAZZ IL" at bounding box center [574, 400] width 186 height 13
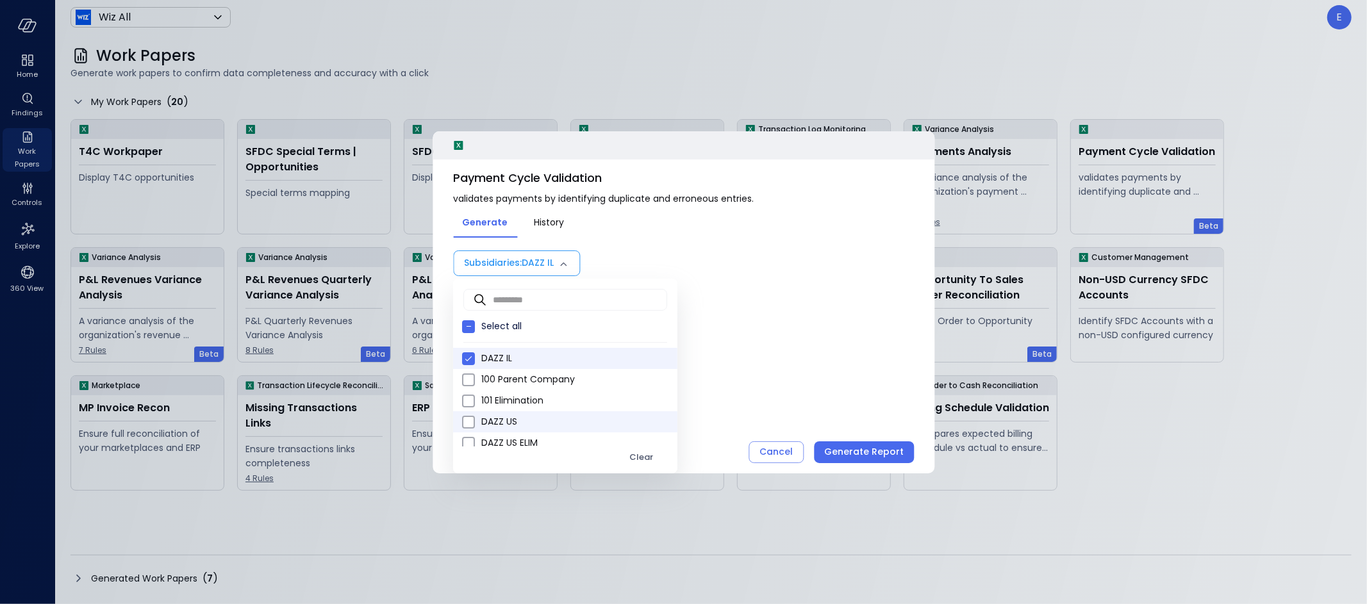
click at [524, 426] on span "DAZZ US" at bounding box center [574, 421] width 186 height 13
click at [517, 427] on span "GEM IL" at bounding box center [574, 429] width 186 height 13
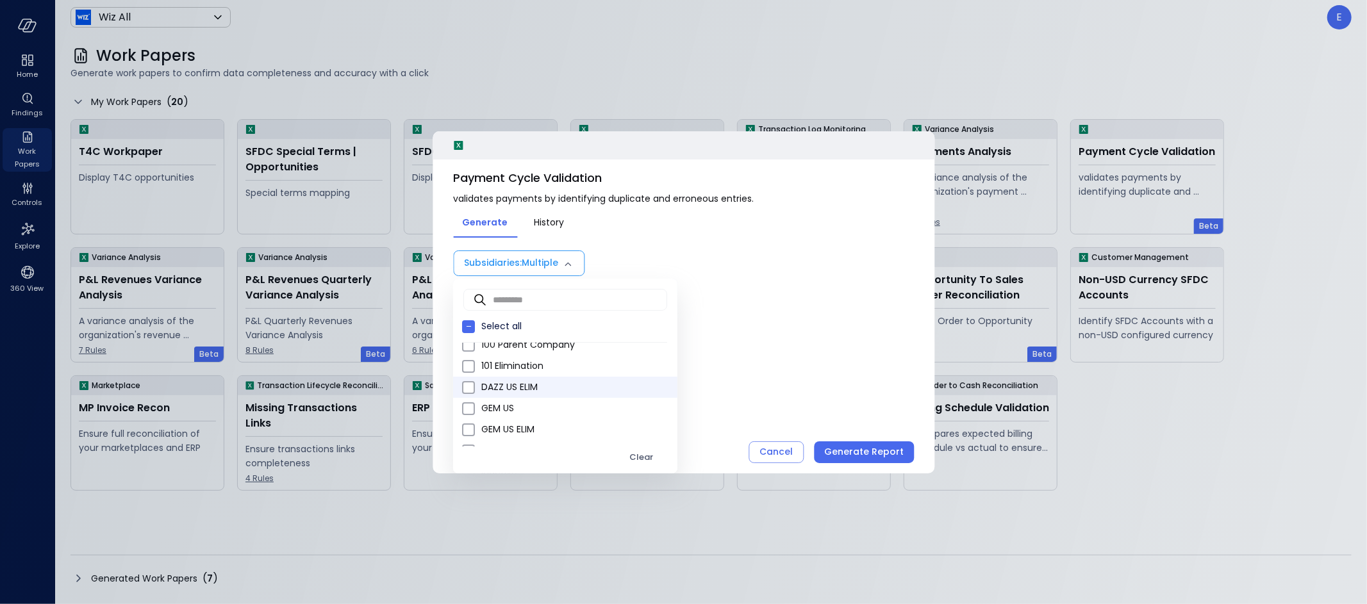
scroll to position [88, 0]
click at [528, 395] on span "GEM US" at bounding box center [574, 397] width 186 height 13
click at [528, 388] on span "ILS for CC" at bounding box center [574, 389] width 186 height 13
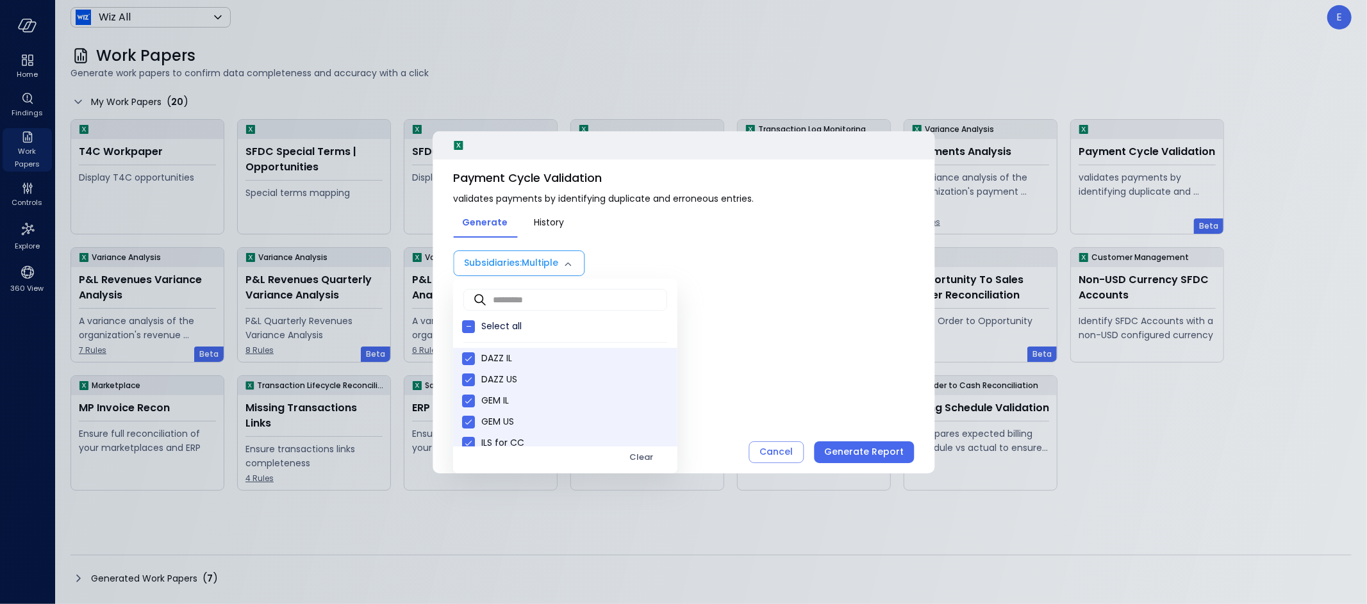
click at [492, 438] on span "ILS for CC" at bounding box center [574, 442] width 186 height 13
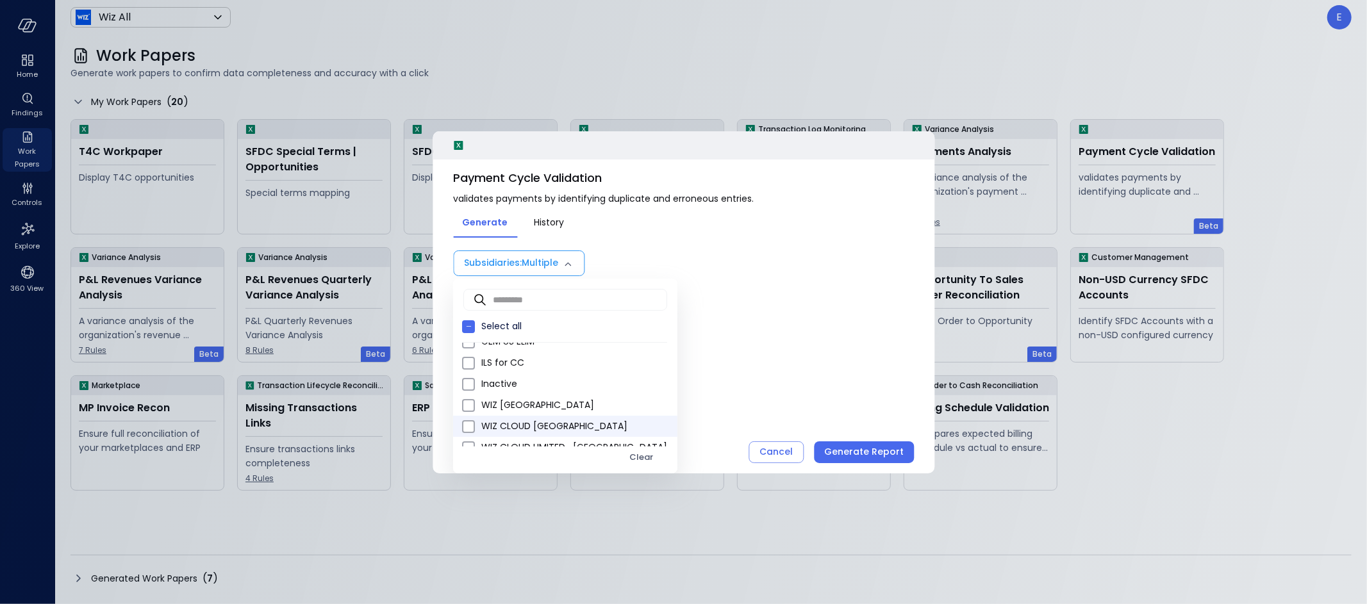
scroll to position [164, 0]
click at [517, 404] on span "WIZ AUSTRALIA" at bounding box center [574, 405] width 186 height 13
click at [515, 429] on span "WIZ CLOUD CANADA" at bounding box center [574, 426] width 186 height 13
click at [481, 412] on span "Wiz US" at bounding box center [574, 416] width 186 height 13
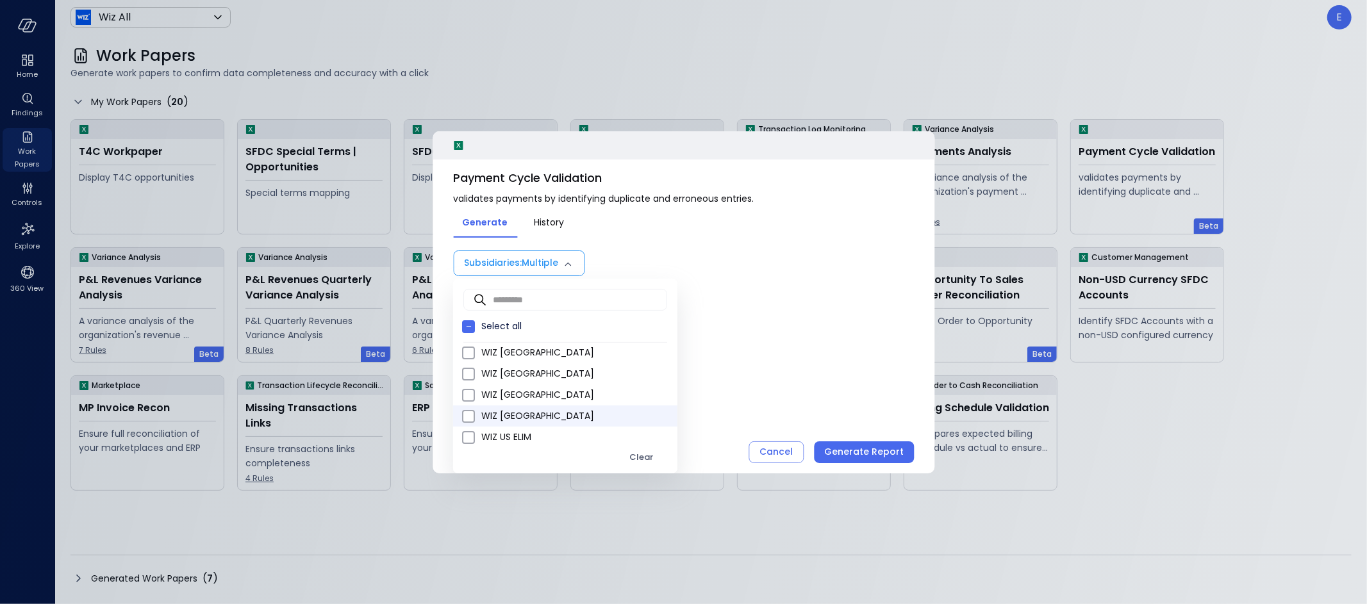
click at [484, 413] on span "WIZ NETHERLANDS" at bounding box center [574, 416] width 186 height 13
click at [484, 413] on span "WIZ JAPAN" at bounding box center [574, 416] width 186 height 13
click at [484, 413] on span "WIZ INDIA" at bounding box center [574, 416] width 186 height 13
click at [484, 413] on span "WIZ GERMANY" at bounding box center [574, 416] width 186 height 13
click at [484, 413] on span "WIZ CLOUD LTD" at bounding box center [574, 416] width 186 height 13
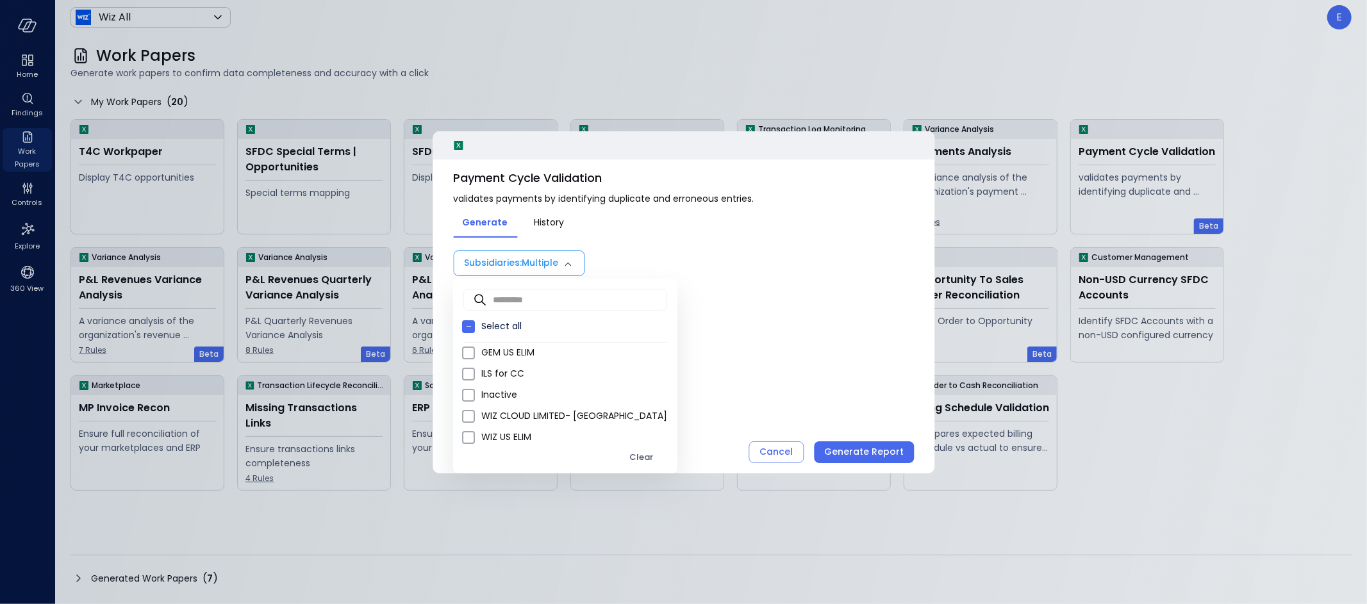
click at [484, 413] on span "WIZ CLOUD LIMITED- UK" at bounding box center [574, 416] width 186 height 13
type input "**********"
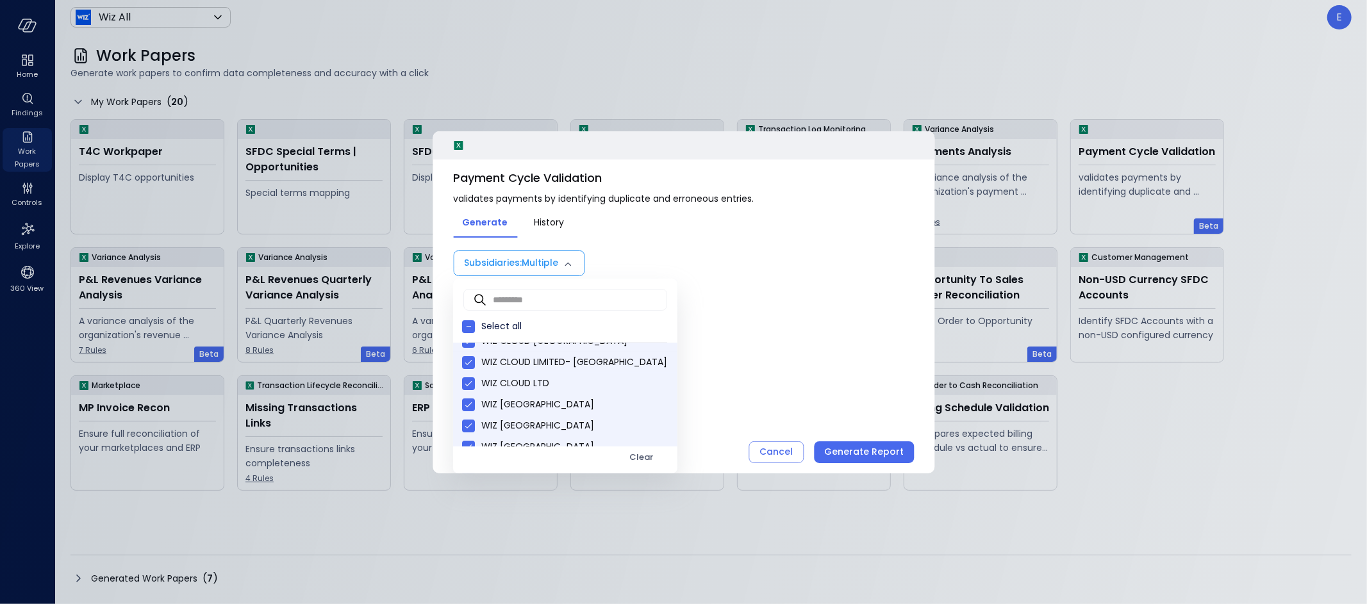
scroll to position [0, 0]
click at [877, 452] on div at bounding box center [683, 302] width 1367 height 604
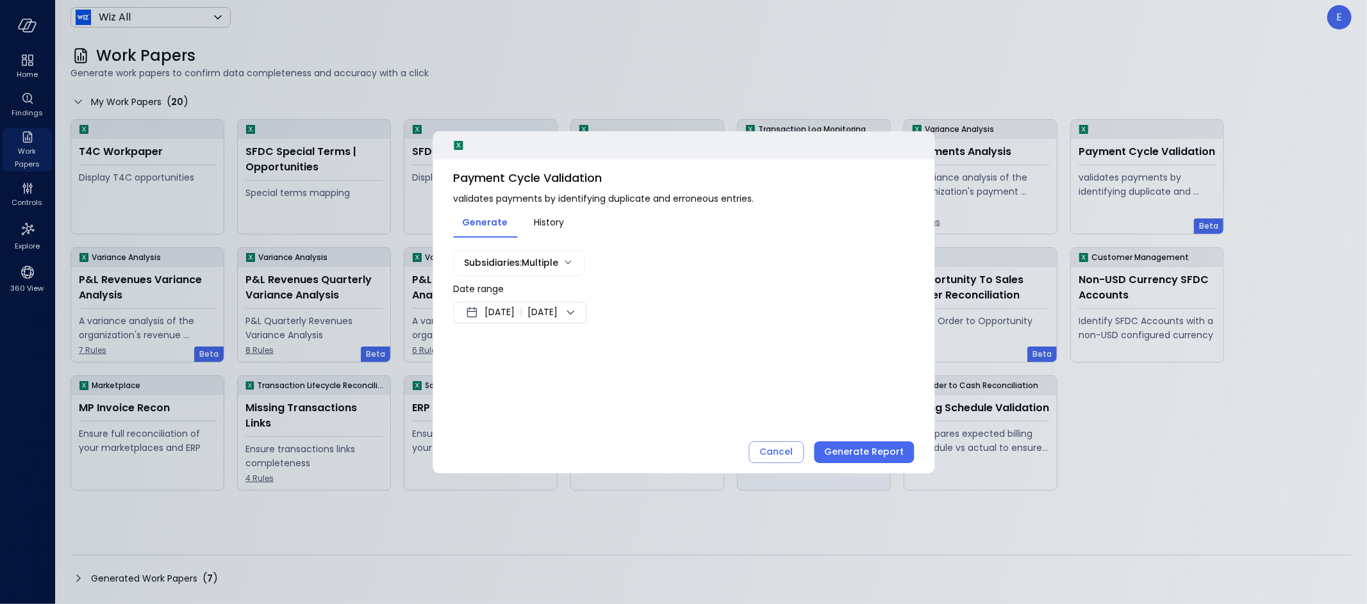
click at [880, 454] on div "Generate Report" at bounding box center [863, 452] width 79 height 16
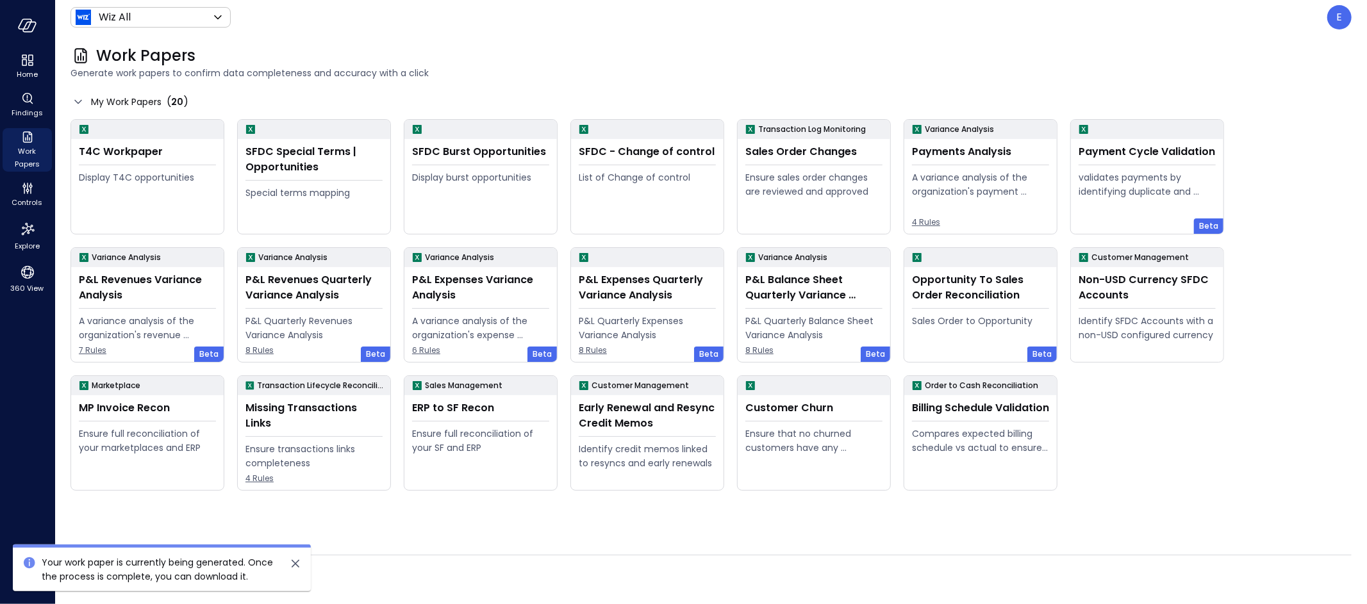
click at [856, 588] on div "Generated Work Papers ( 7 )" at bounding box center [710, 578] width 1281 height 21
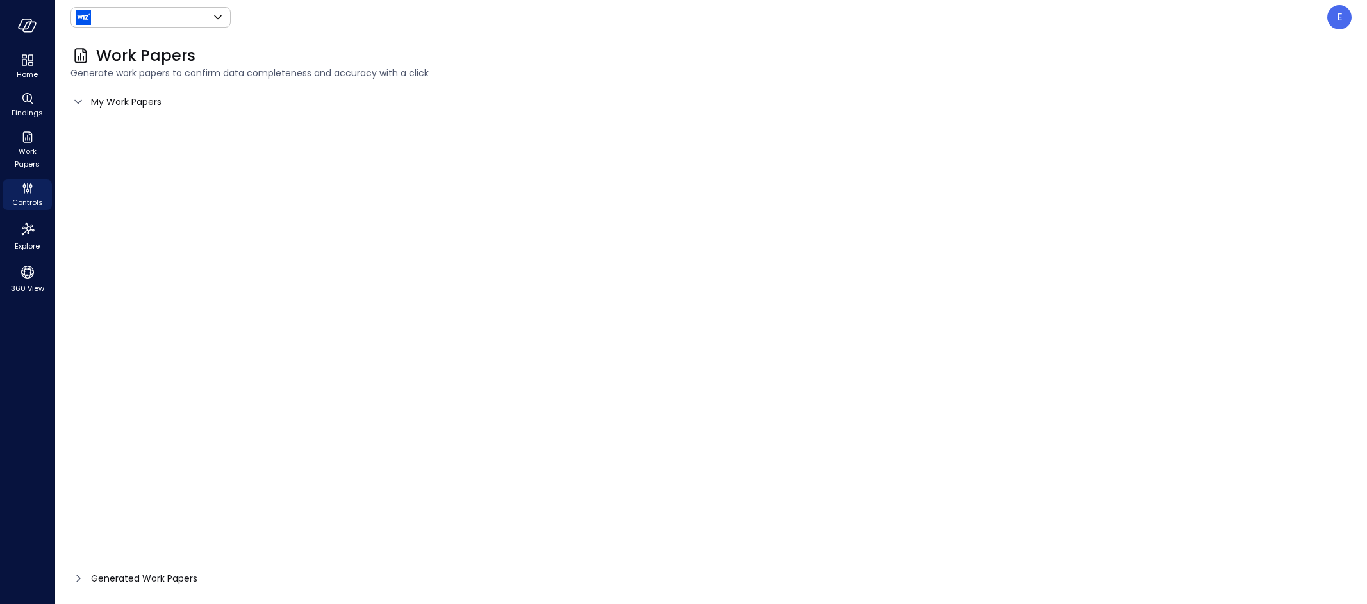
type input "*******"
